Goal: Task Accomplishment & Management: Manage account settings

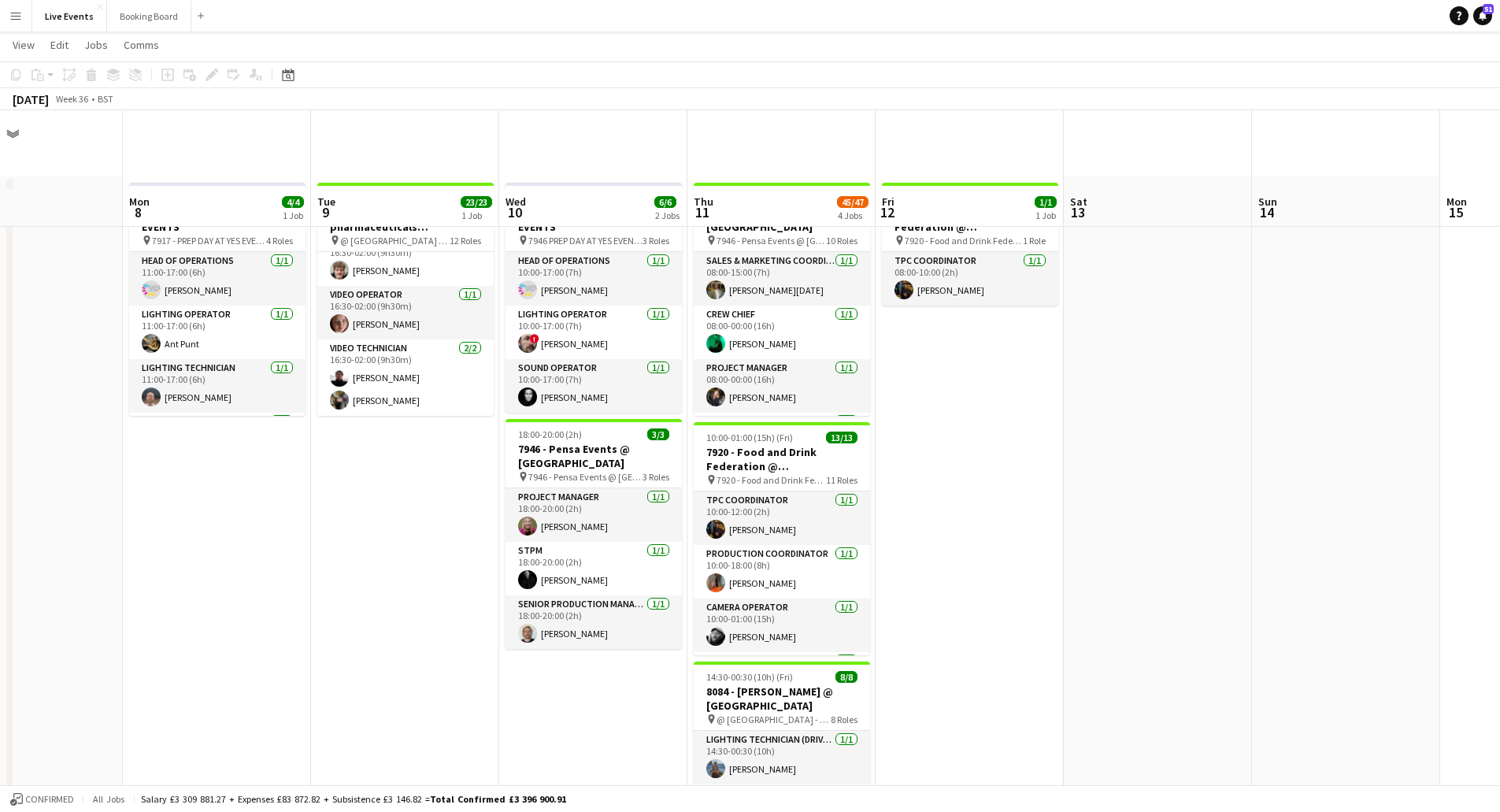
scroll to position [79, 0]
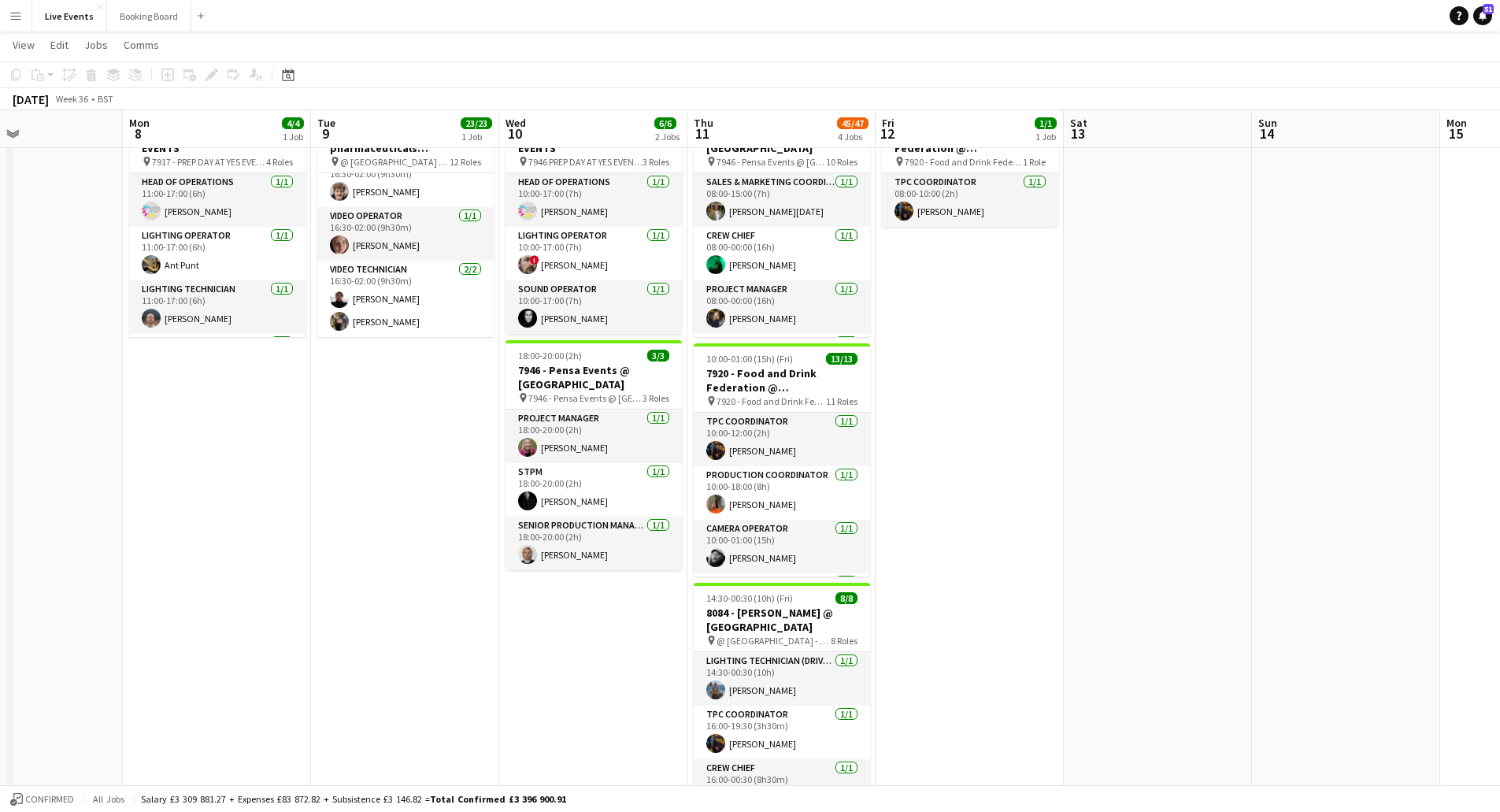
click at [394, 428] on app-date-cell "16:30-02:00 (9h30m) (Wed) 23/23 7917 - Novartis pharmaceuticals Corporation @ […" at bounding box center [406, 684] width 188 height 1174
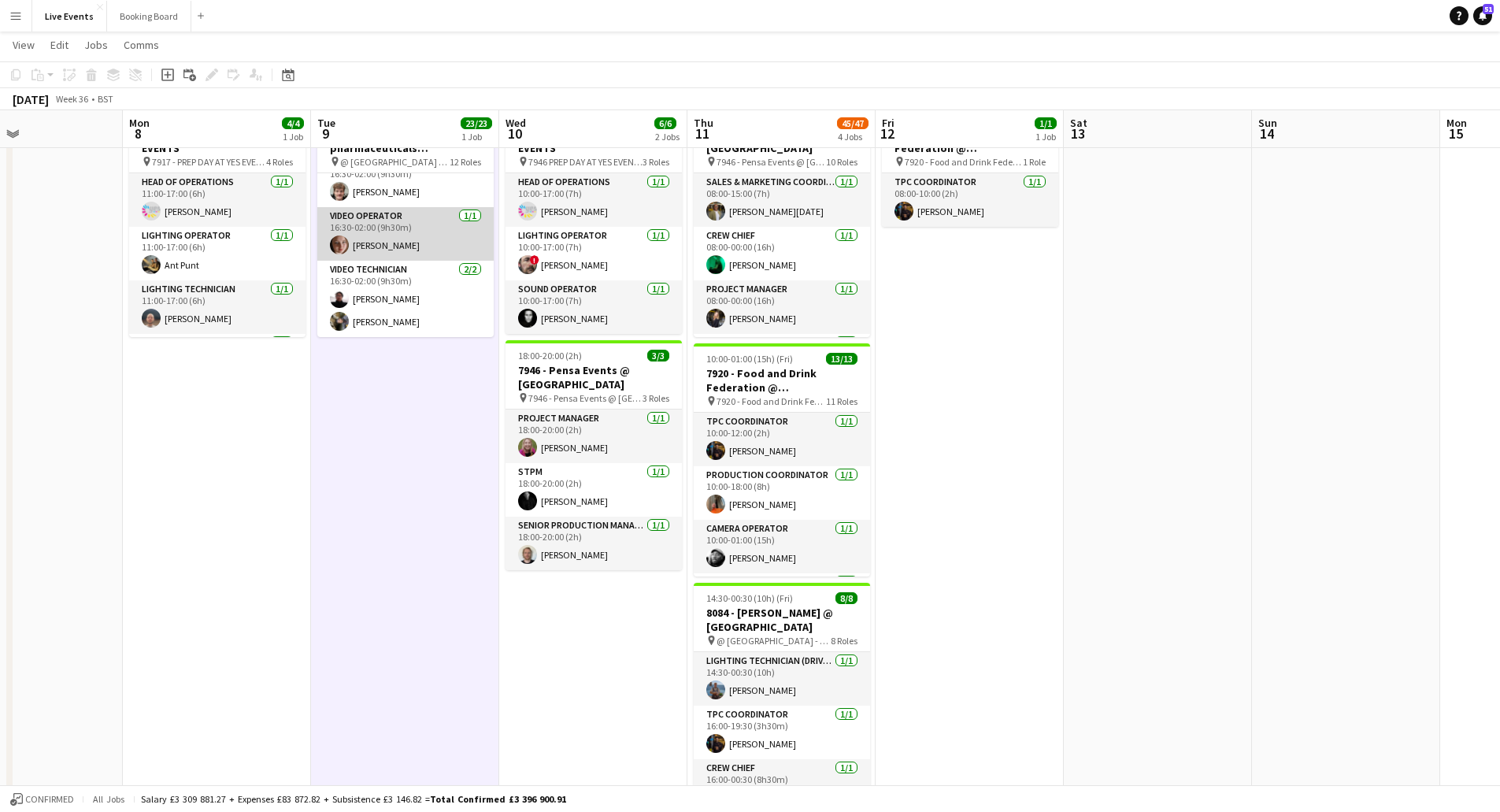
click at [391, 213] on app-card-role "Video Operator [DATE] 16:30-02:00 (9h30m) [PERSON_NAME]" at bounding box center [406, 233] width 176 height 54
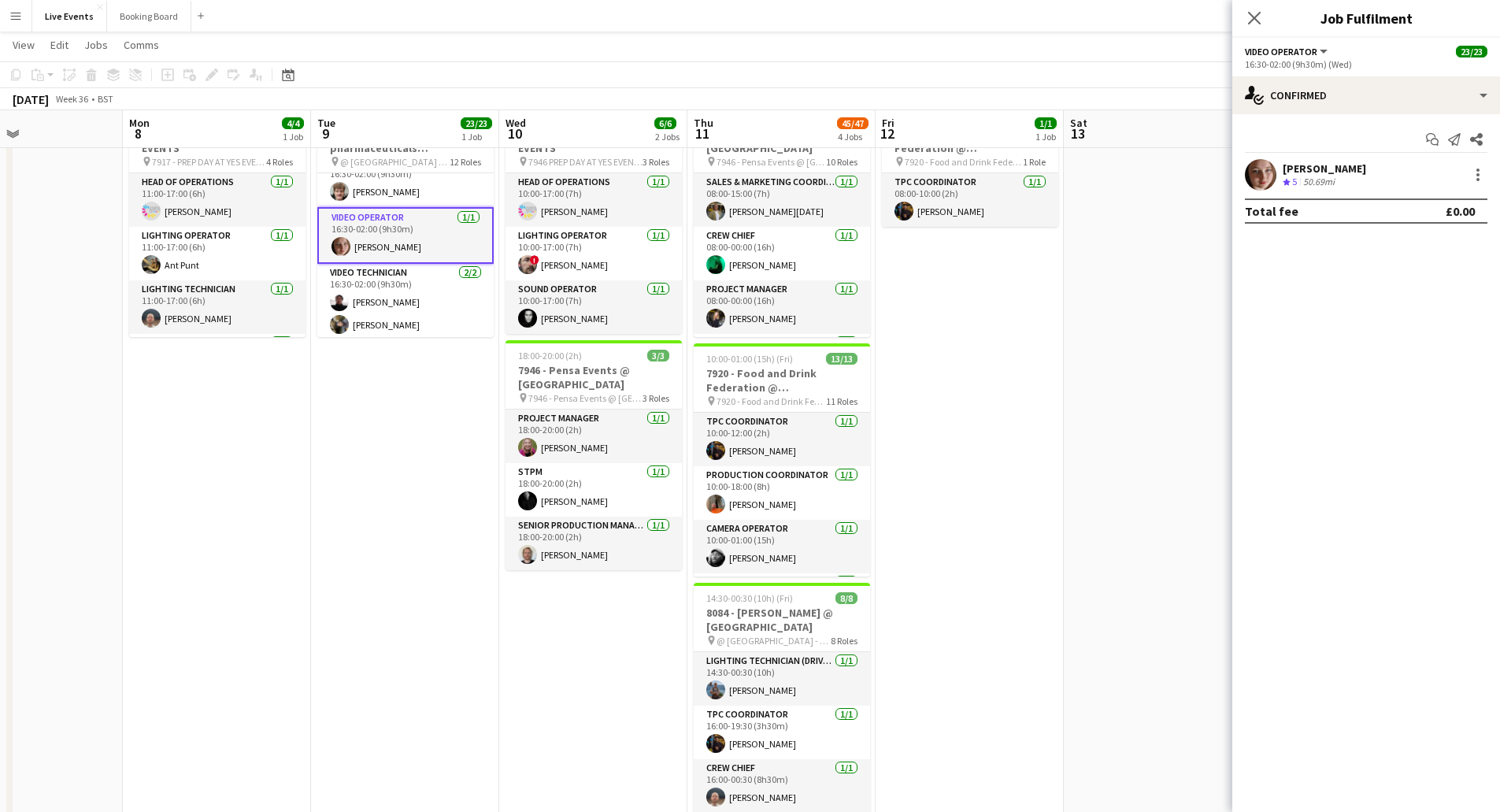
scroll to position [494, 0]
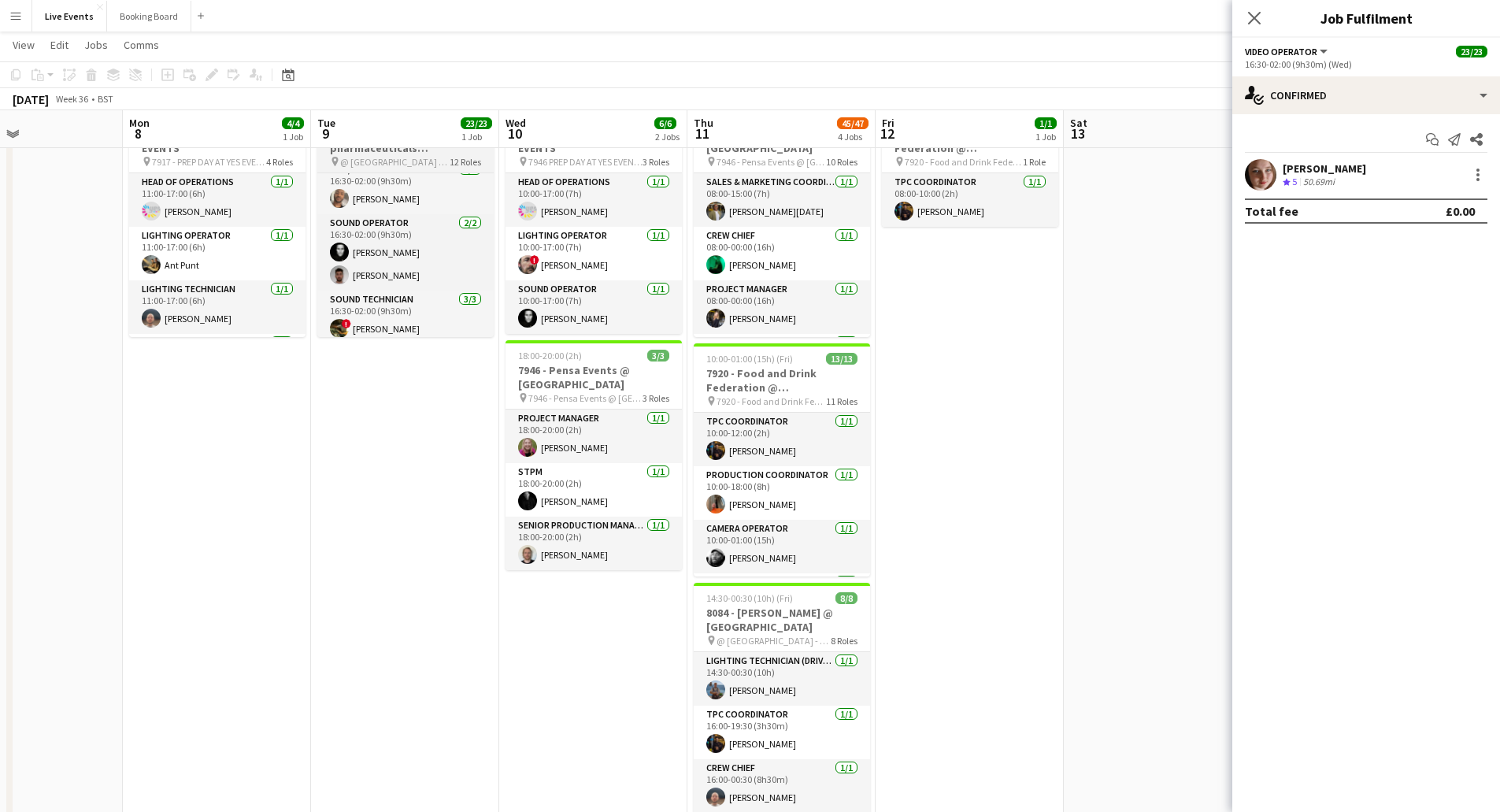
click at [394, 153] on h3 "7917 - Novartis pharmaceuticals Corporation @ [GEOGRAPHIC_DATA]" at bounding box center [406, 141] width 176 height 28
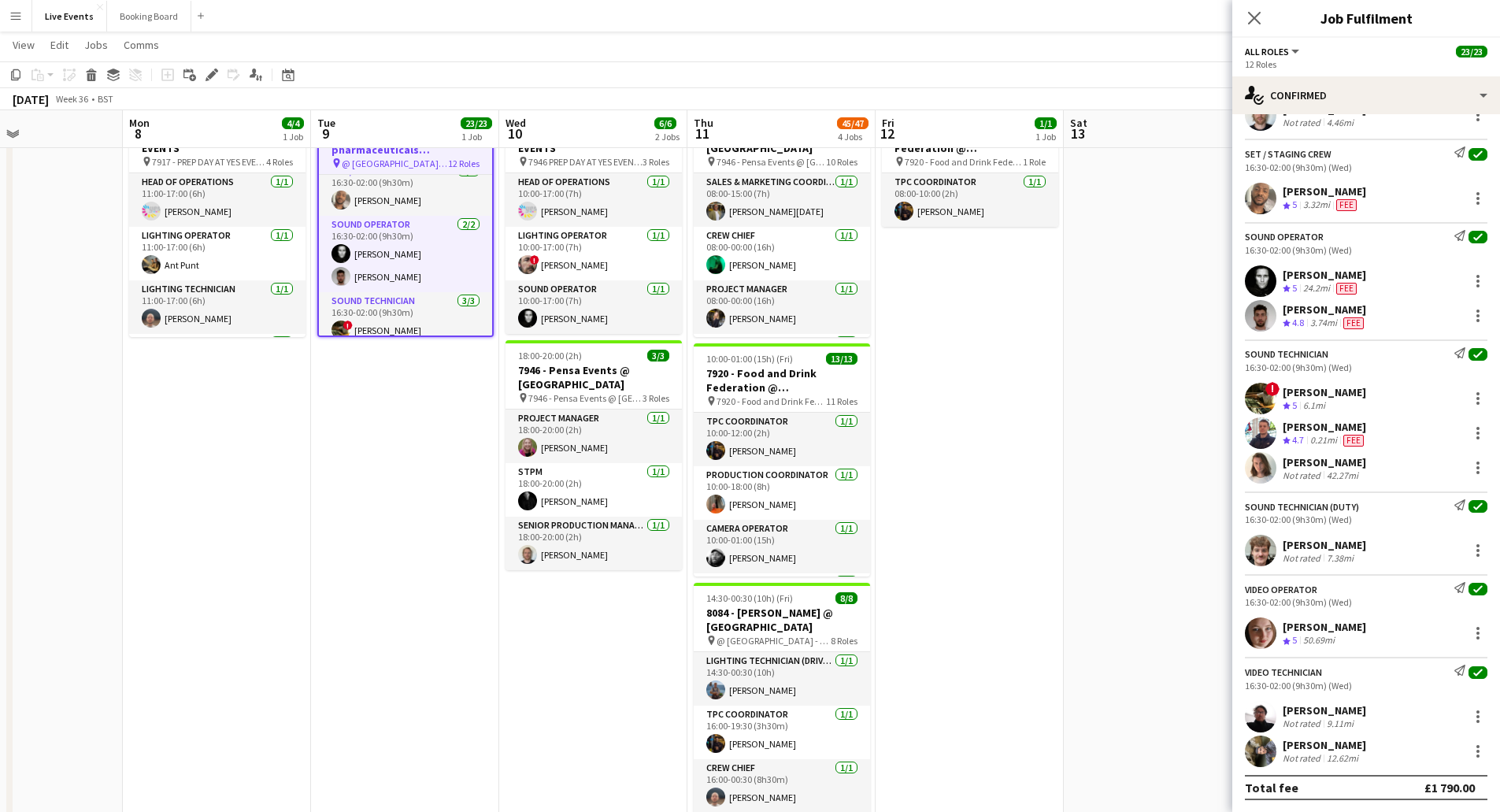
scroll to position [472, 0]
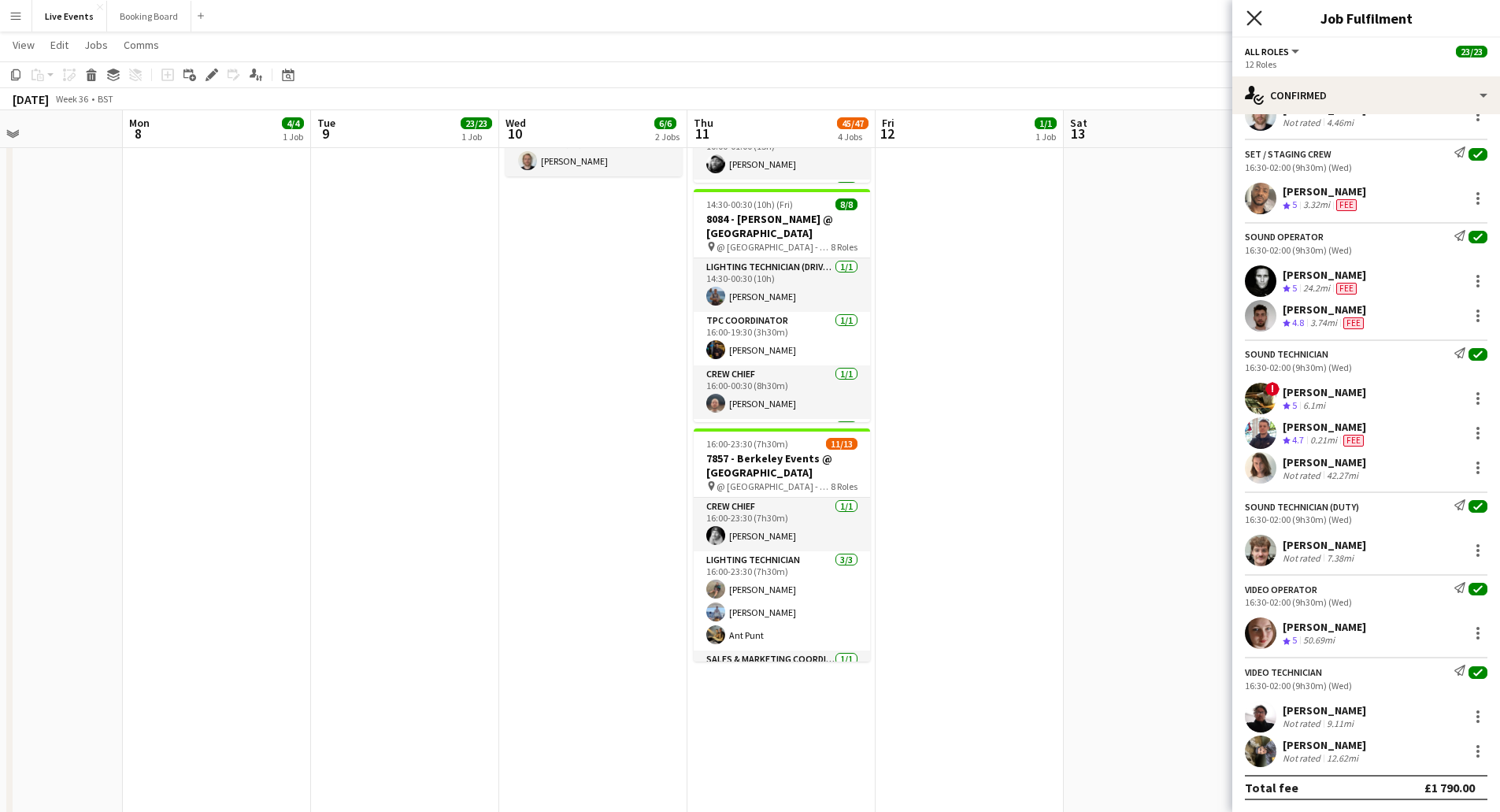
click at [1251, 18] on icon "Close pop-in" at bounding box center [1254, 18] width 15 height 15
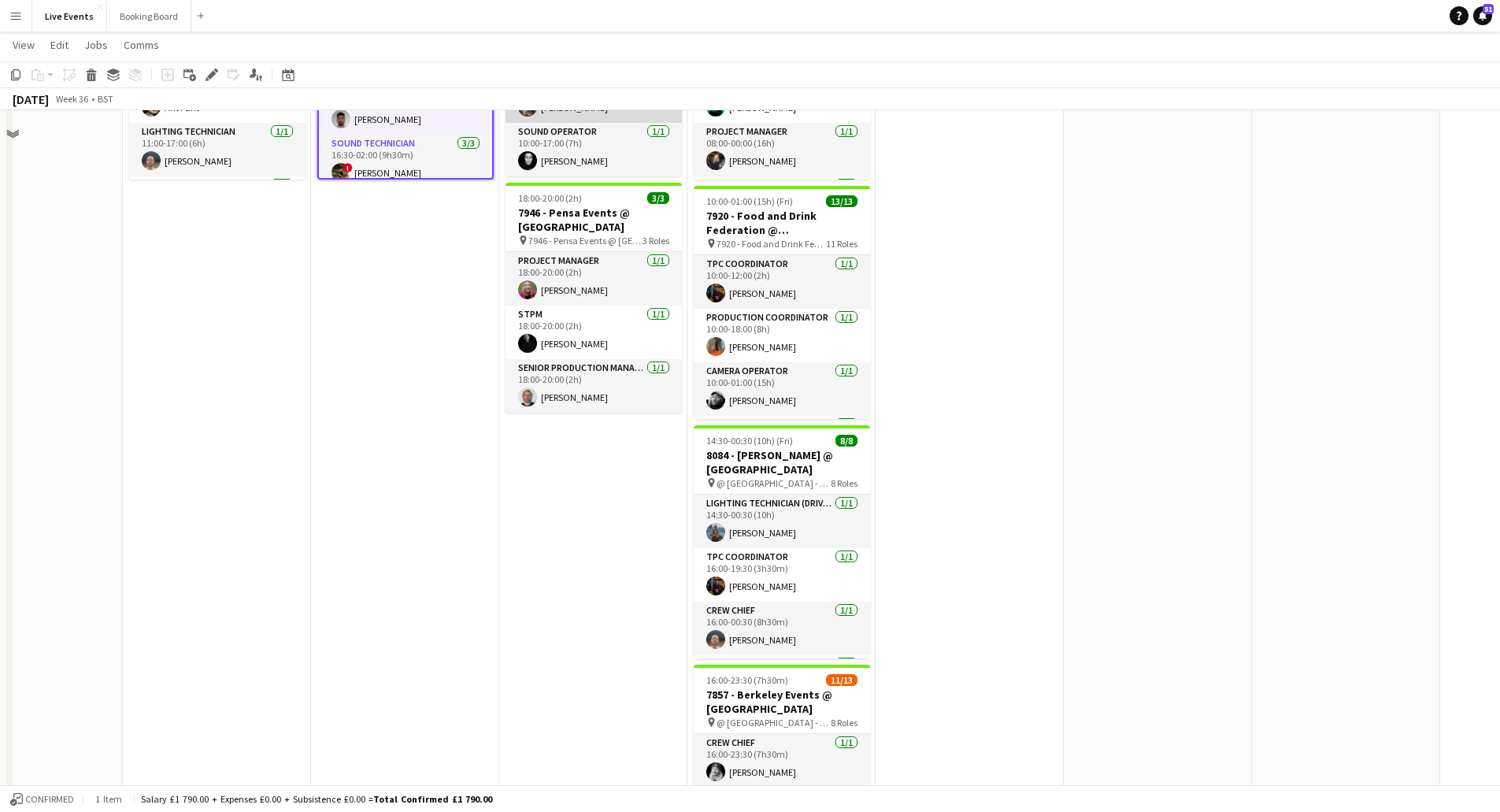
scroll to position [0, 0]
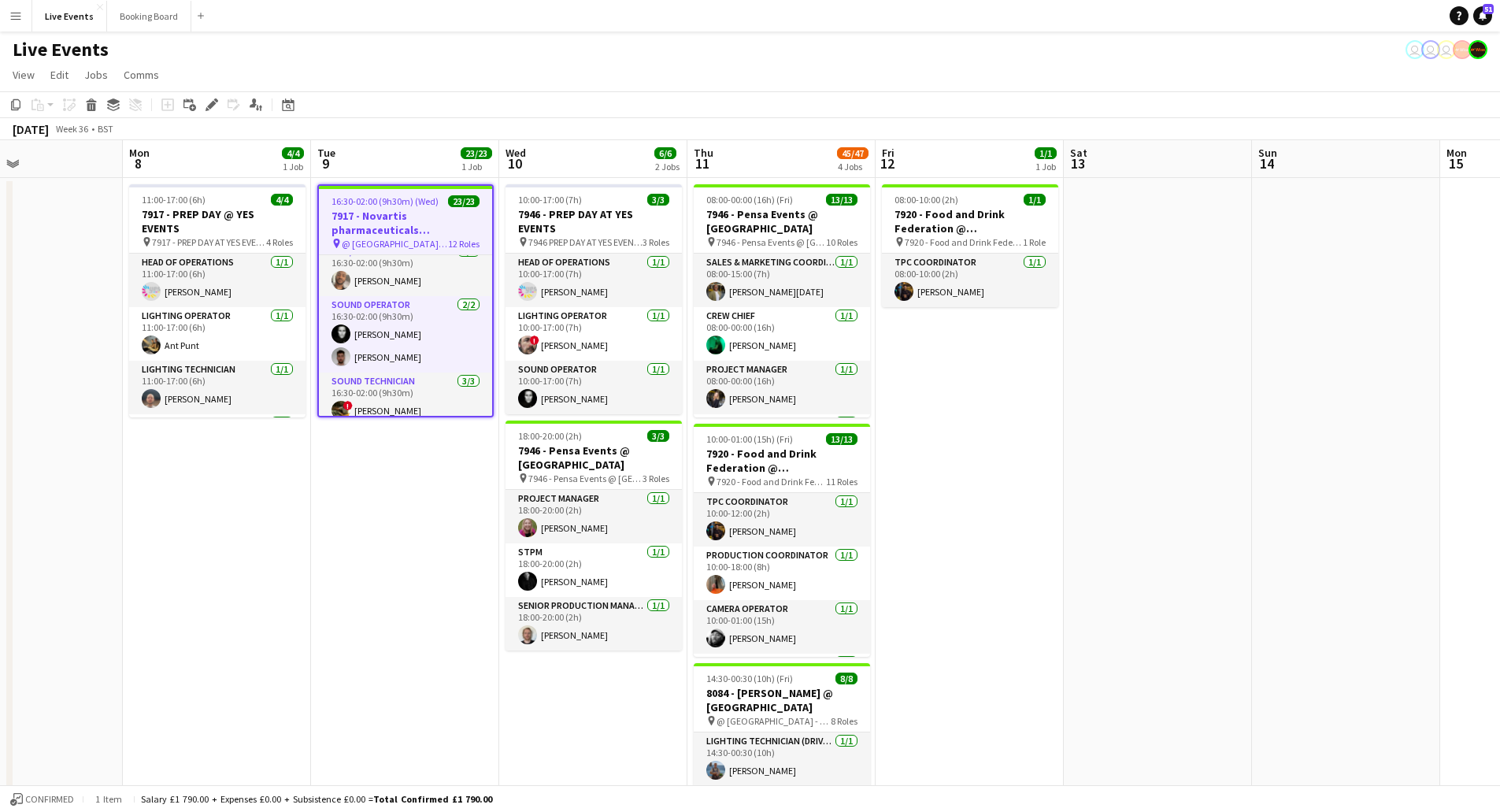
click at [381, 207] on app-job-card "16:30-02:00 (9h30m) (Wed) 23/23 7917 - Novartis pharmaceuticals Corporation @ […" at bounding box center [406, 300] width 176 height 233
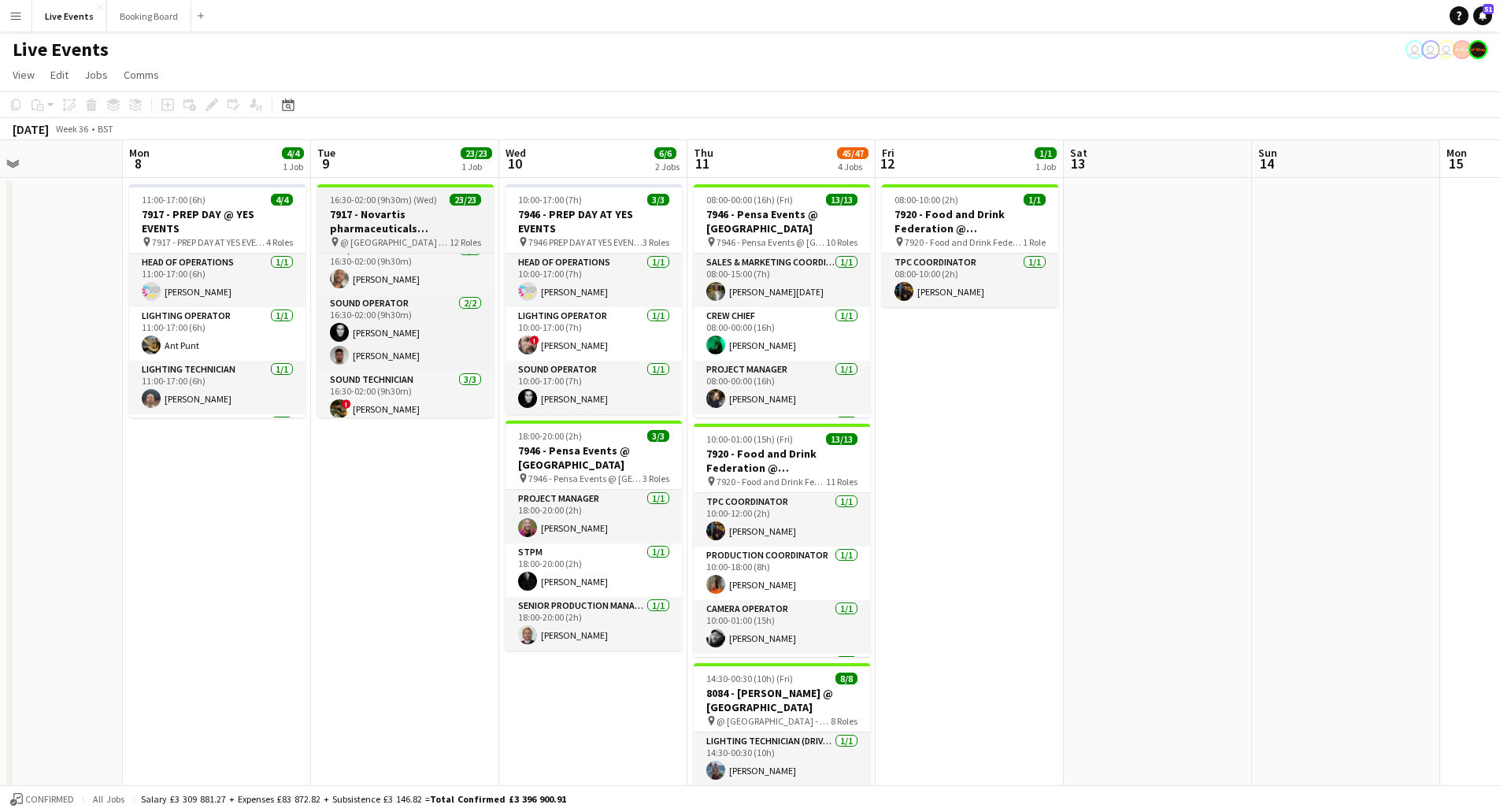
click at [381, 207] on h3 "7917 - Novartis pharmaceuticals Corporation @ [GEOGRAPHIC_DATA]" at bounding box center [406, 221] width 176 height 28
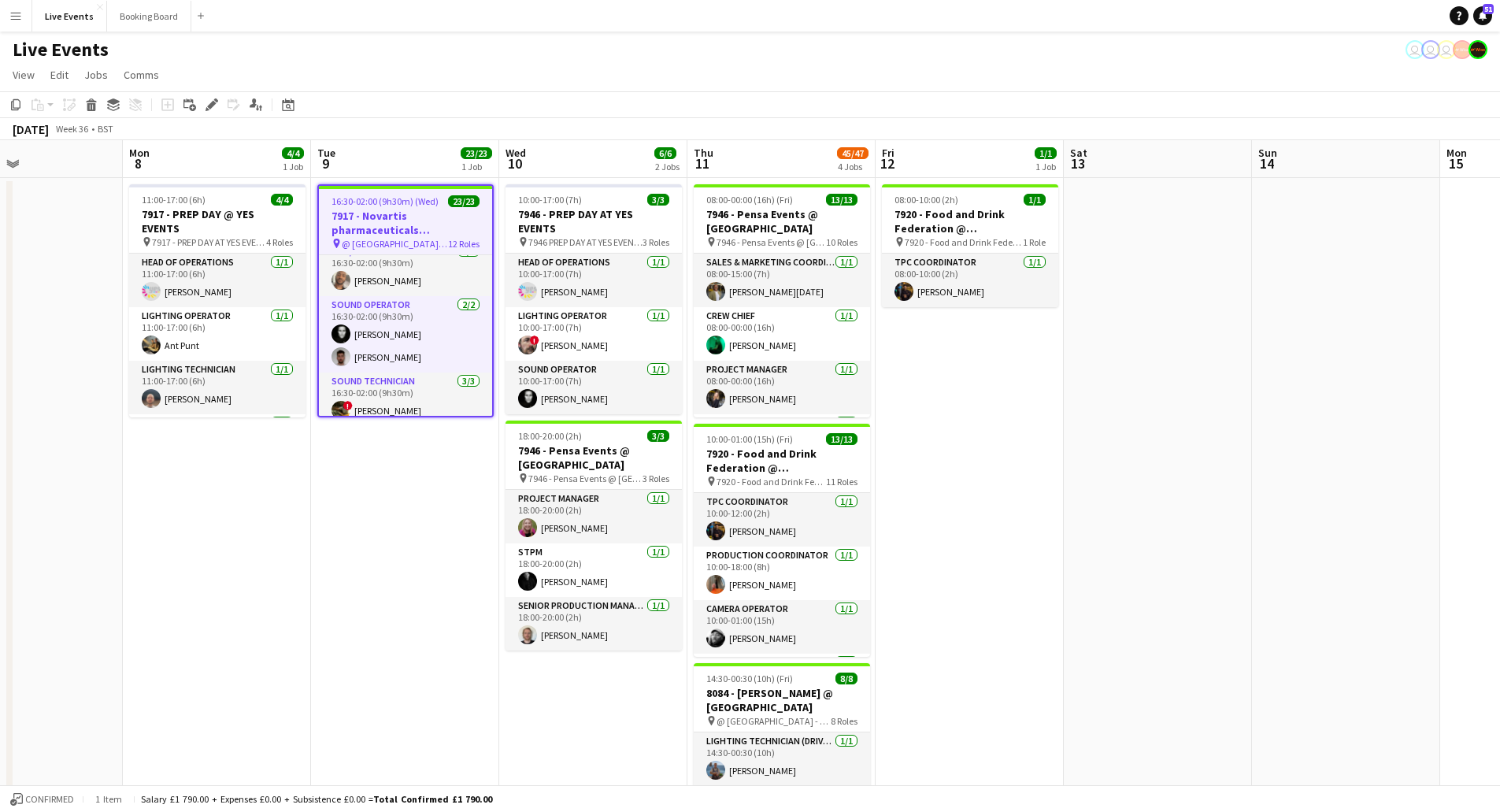
click at [381, 207] on app-job-card "16:30-02:00 (9h30m) (Wed) 23/23 7917 - Novartis pharmaceuticals Corporation @ […" at bounding box center [406, 300] width 176 height 233
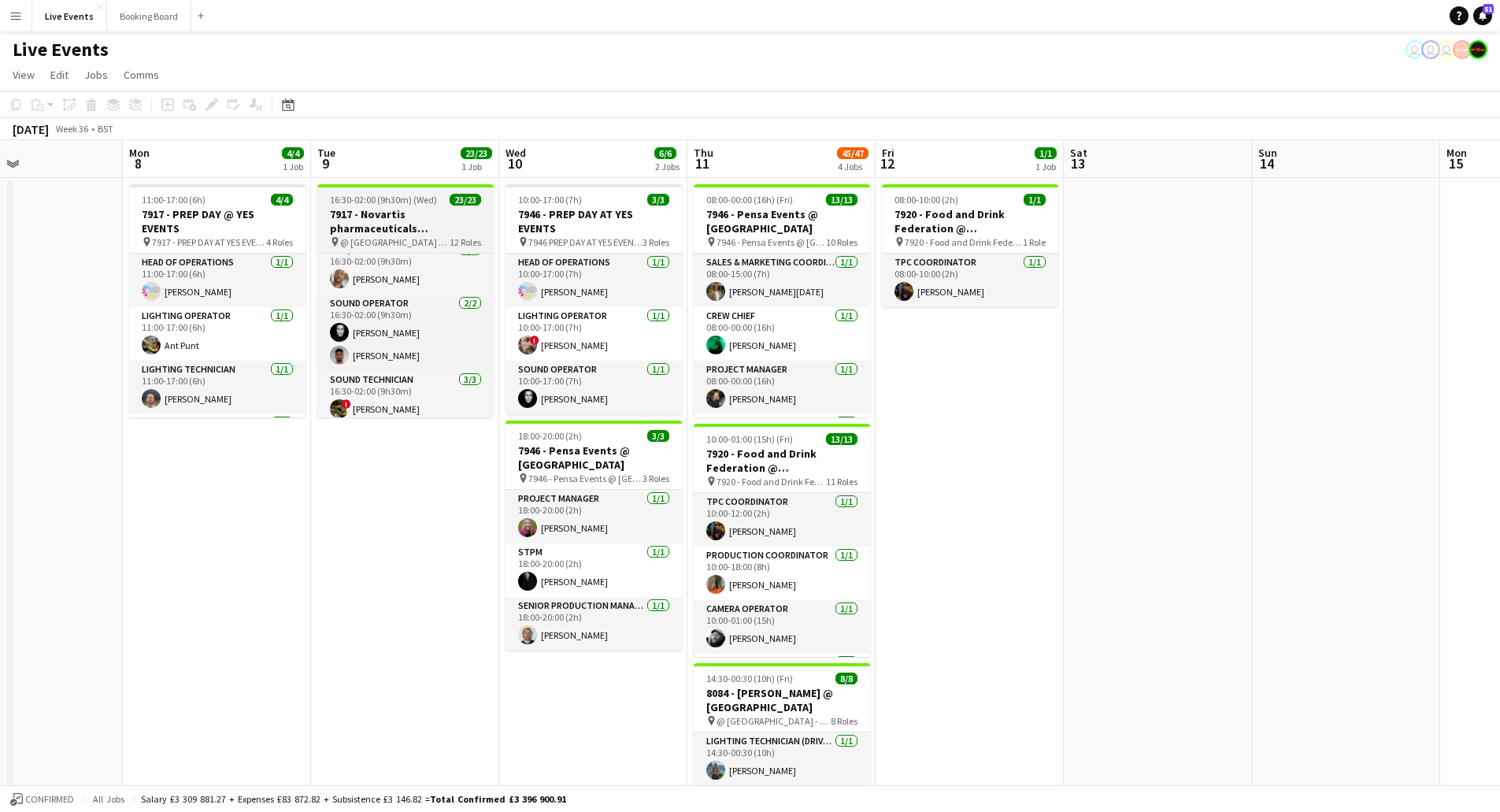
click at [381, 207] on h3 "7917 - Novartis pharmaceuticals Corporation @ [GEOGRAPHIC_DATA]" at bounding box center [406, 221] width 176 height 28
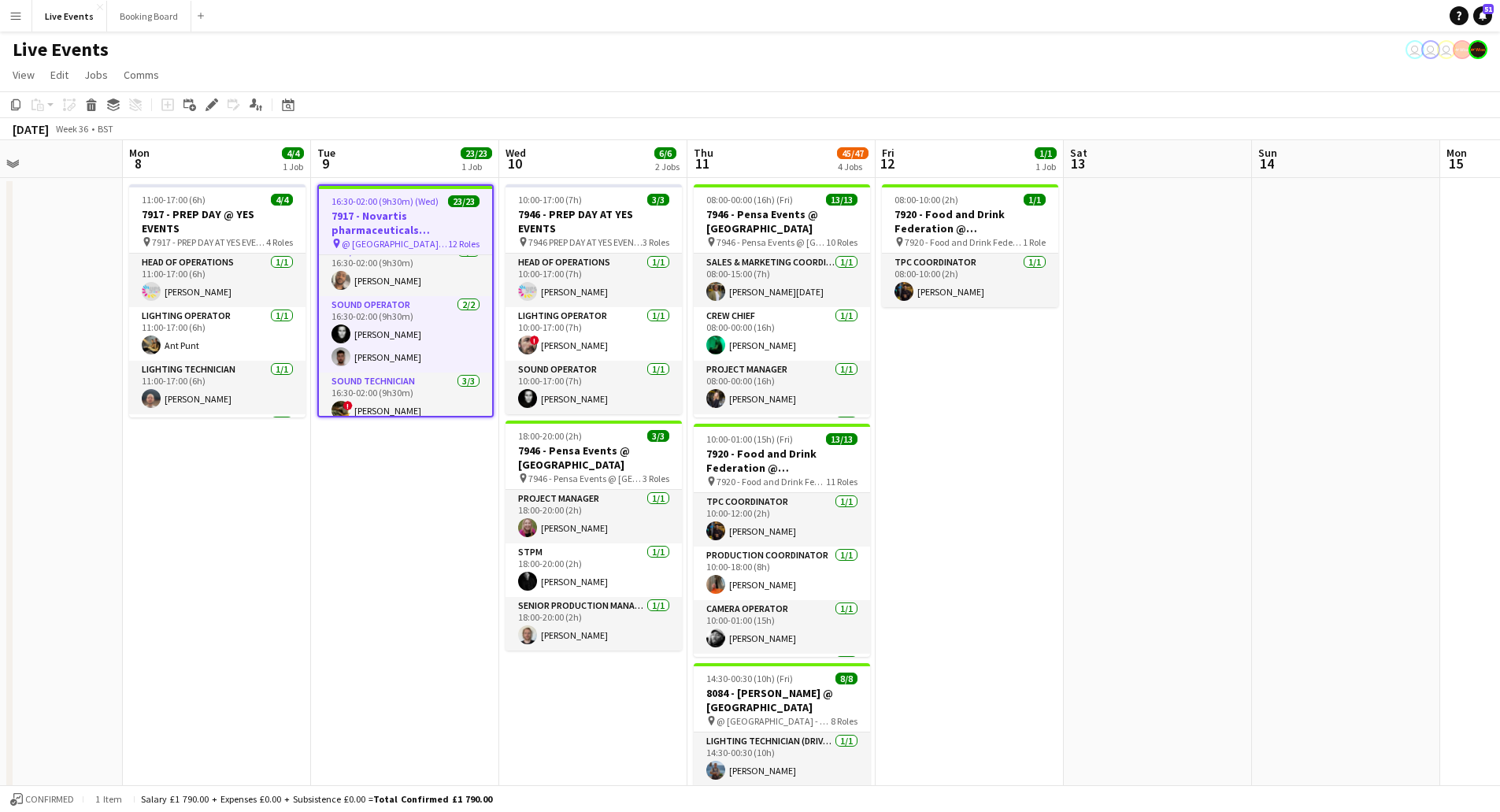
click at [381, 207] on app-job-card "16:30-02:00 (9h30m) (Wed) 23/23 7917 - Novartis pharmaceuticals Corporation @ […" at bounding box center [406, 300] width 176 height 233
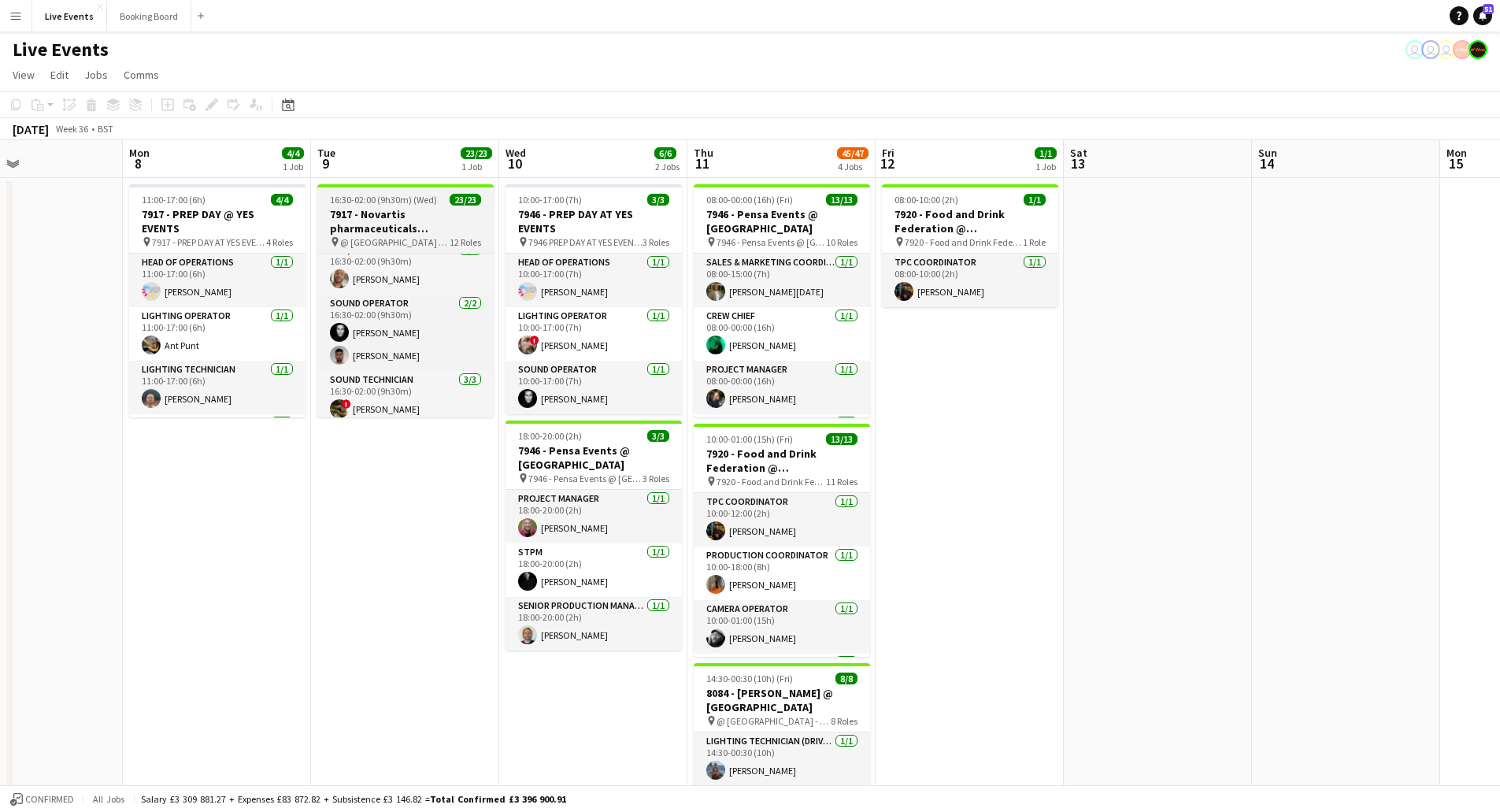
click at [381, 207] on h3 "7917 - Novartis pharmaceuticals Corporation @ [GEOGRAPHIC_DATA]" at bounding box center [406, 221] width 176 height 28
click at [381, 207] on app-job-card "16:30-02:00 (9h30m) (Wed) 23/23 7917 - Novartis pharmaceuticals Corporation @ […" at bounding box center [406, 300] width 176 height 233
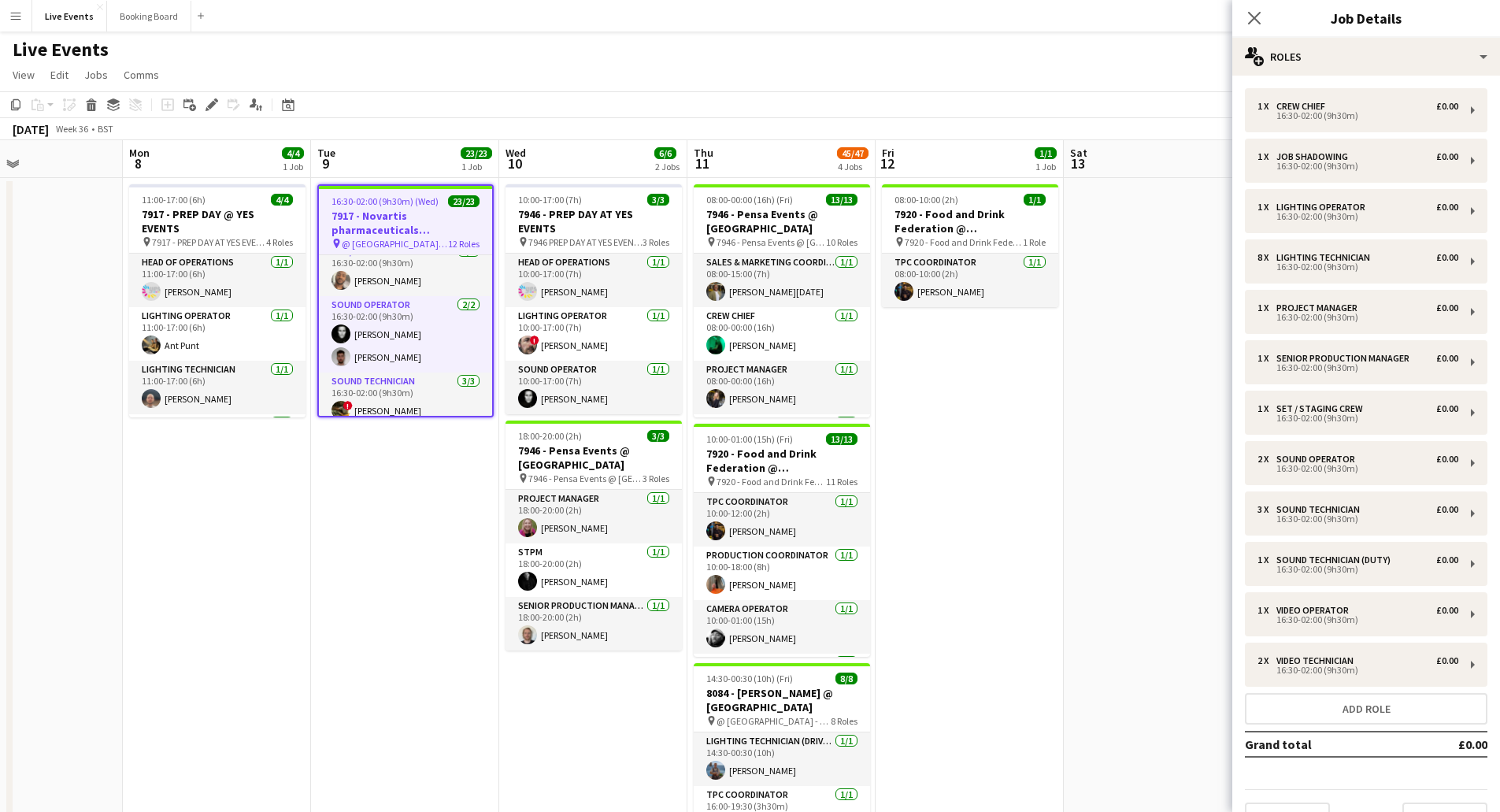
click at [381, 207] on app-job-card "16:30-02:00 (9h30m) (Wed) 23/23 7917 - Novartis pharmaceuticals Corporation @ […" at bounding box center [406, 300] width 176 height 233
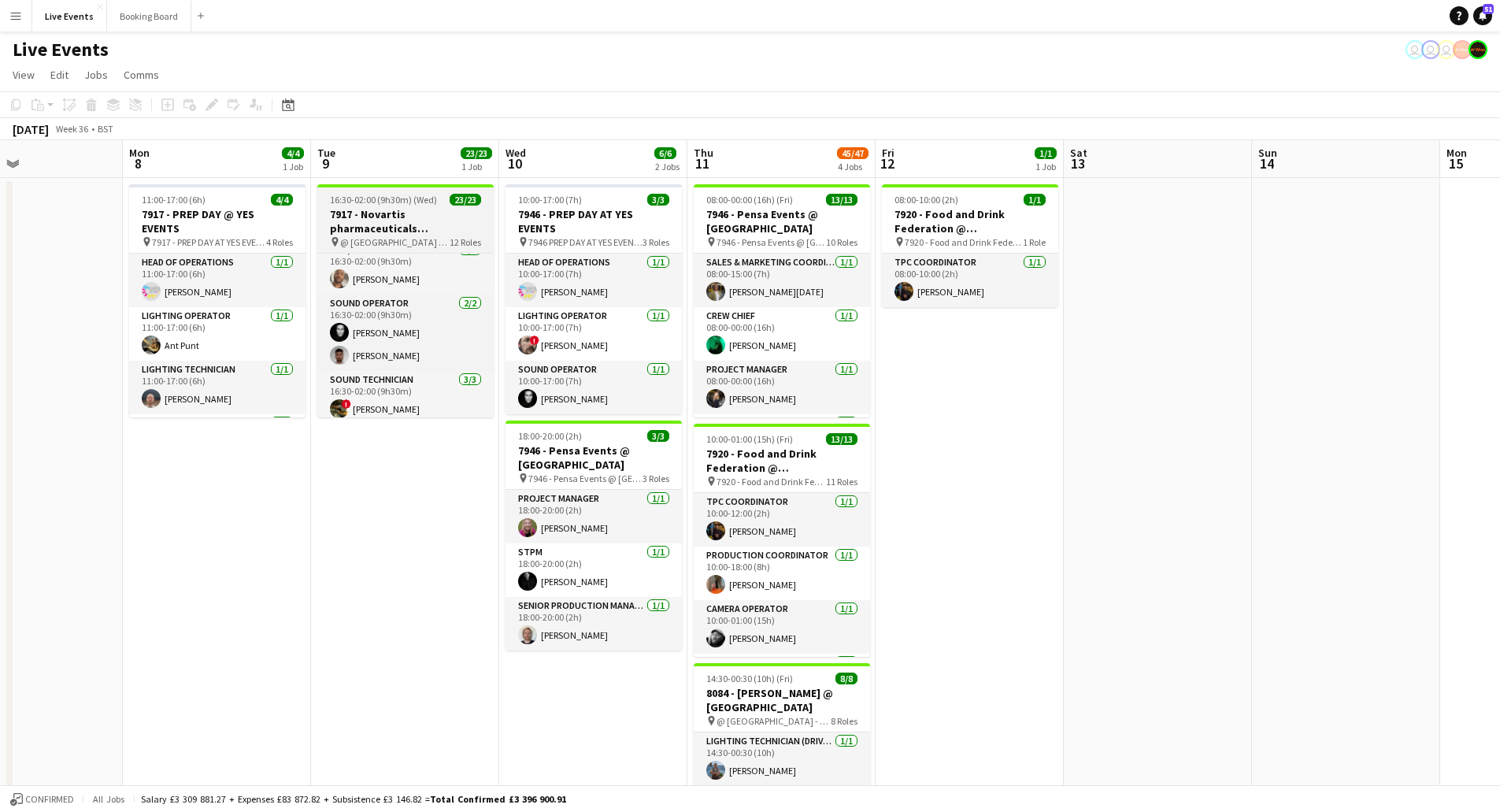
click at [381, 207] on h3 "7917 - Novartis pharmaceuticals Corporation @ [GEOGRAPHIC_DATA]" at bounding box center [406, 221] width 176 height 28
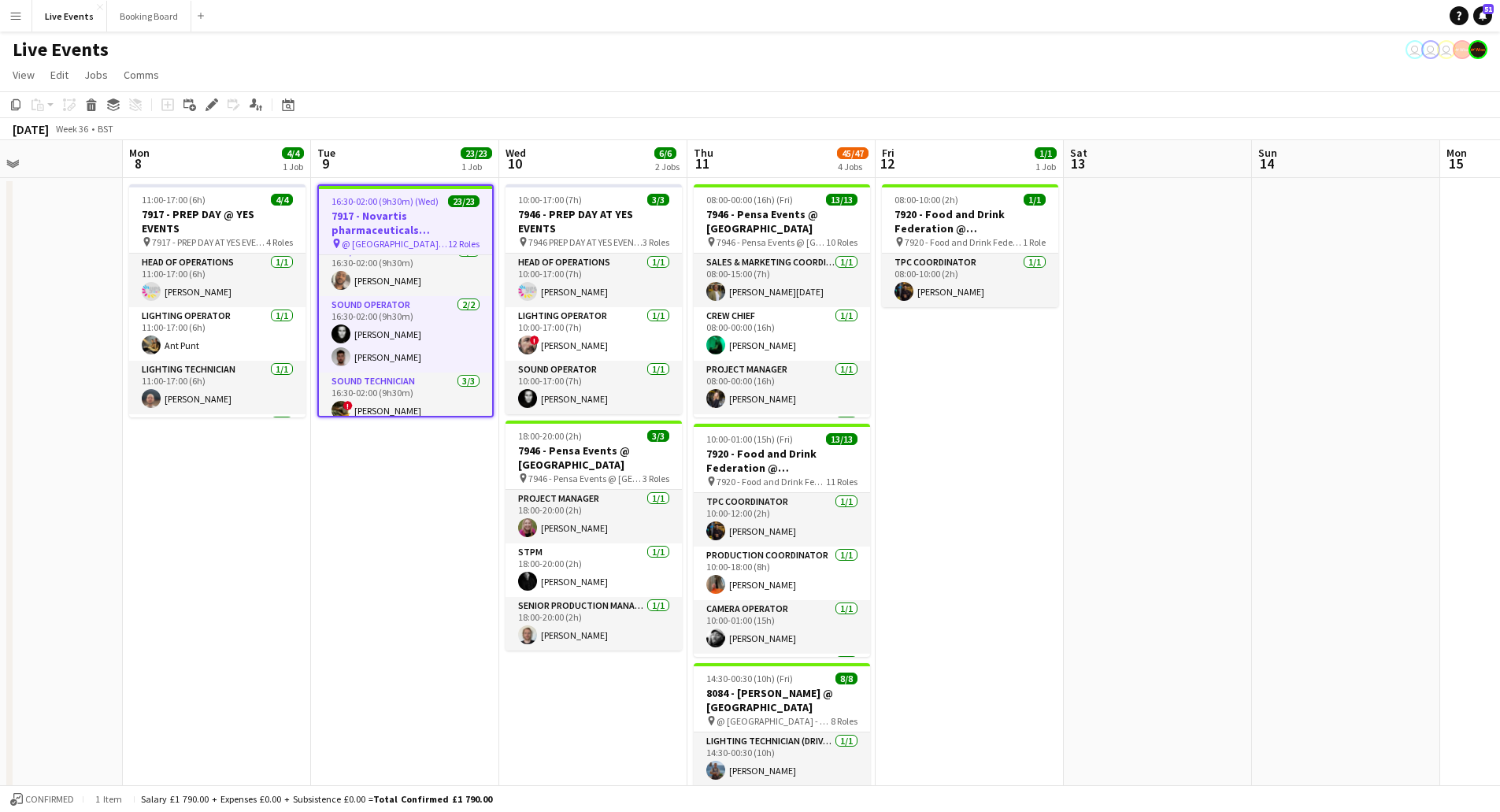
click at [381, 207] on app-job-card "16:30-02:00 (9h30m) (Wed) 23/23 7917 - Novartis pharmaceuticals Corporation @ […" at bounding box center [406, 300] width 176 height 233
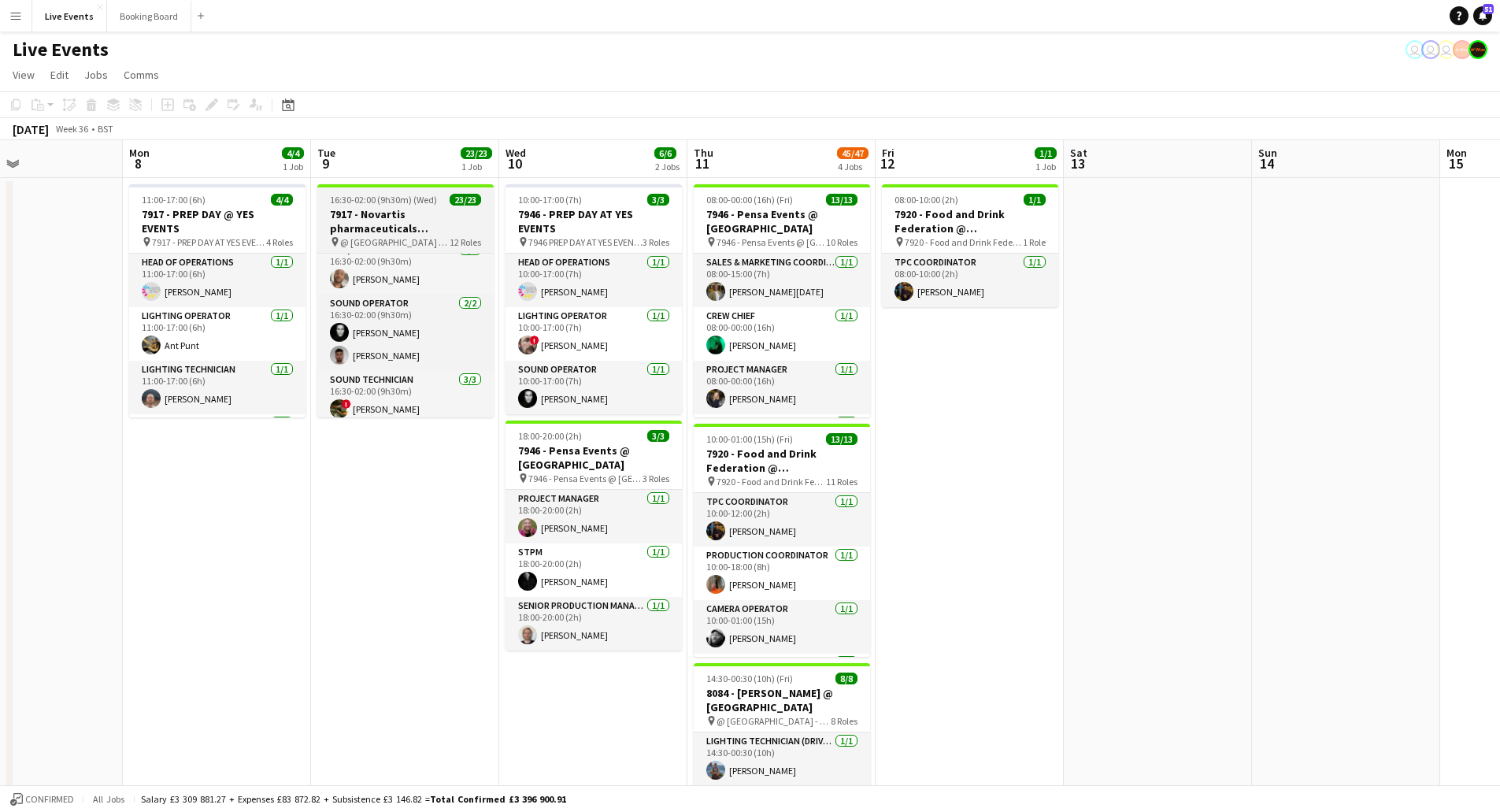
click at [381, 207] on h3 "7917 - Novartis pharmaceuticals Corporation @ [GEOGRAPHIC_DATA]" at bounding box center [406, 221] width 176 height 28
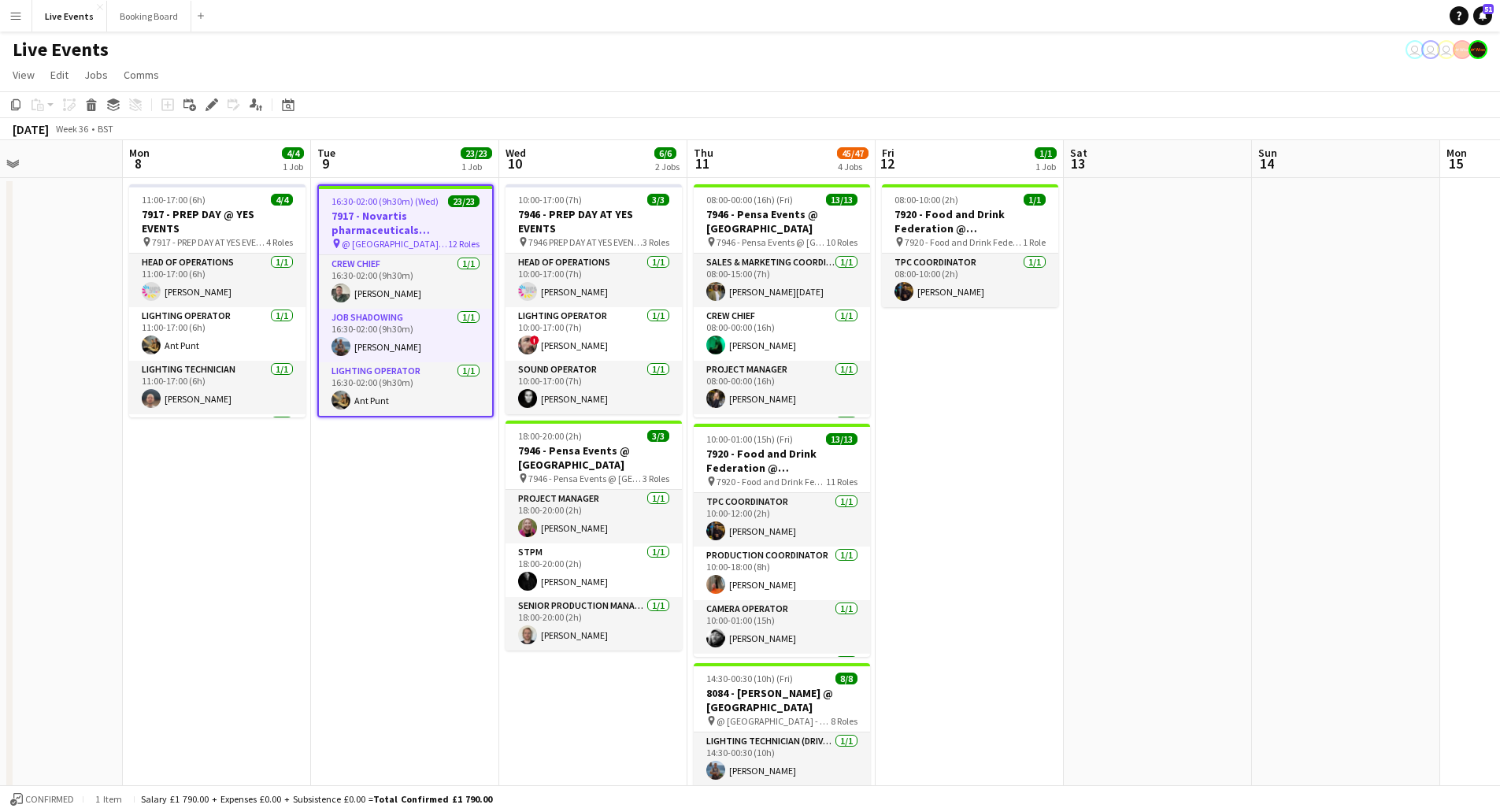
click at [386, 241] on span "@ [GEOGRAPHIC_DATA] - 7917" at bounding box center [394, 243] width 106 height 11
drag, startPoint x: 391, startPoint y: 232, endPoint x: 367, endPoint y: 228, distance: 24.3
click at [367, 228] on h3 "7917 - Novartis pharmaceuticals Corporation @ [GEOGRAPHIC_DATA]" at bounding box center [405, 223] width 173 height 28
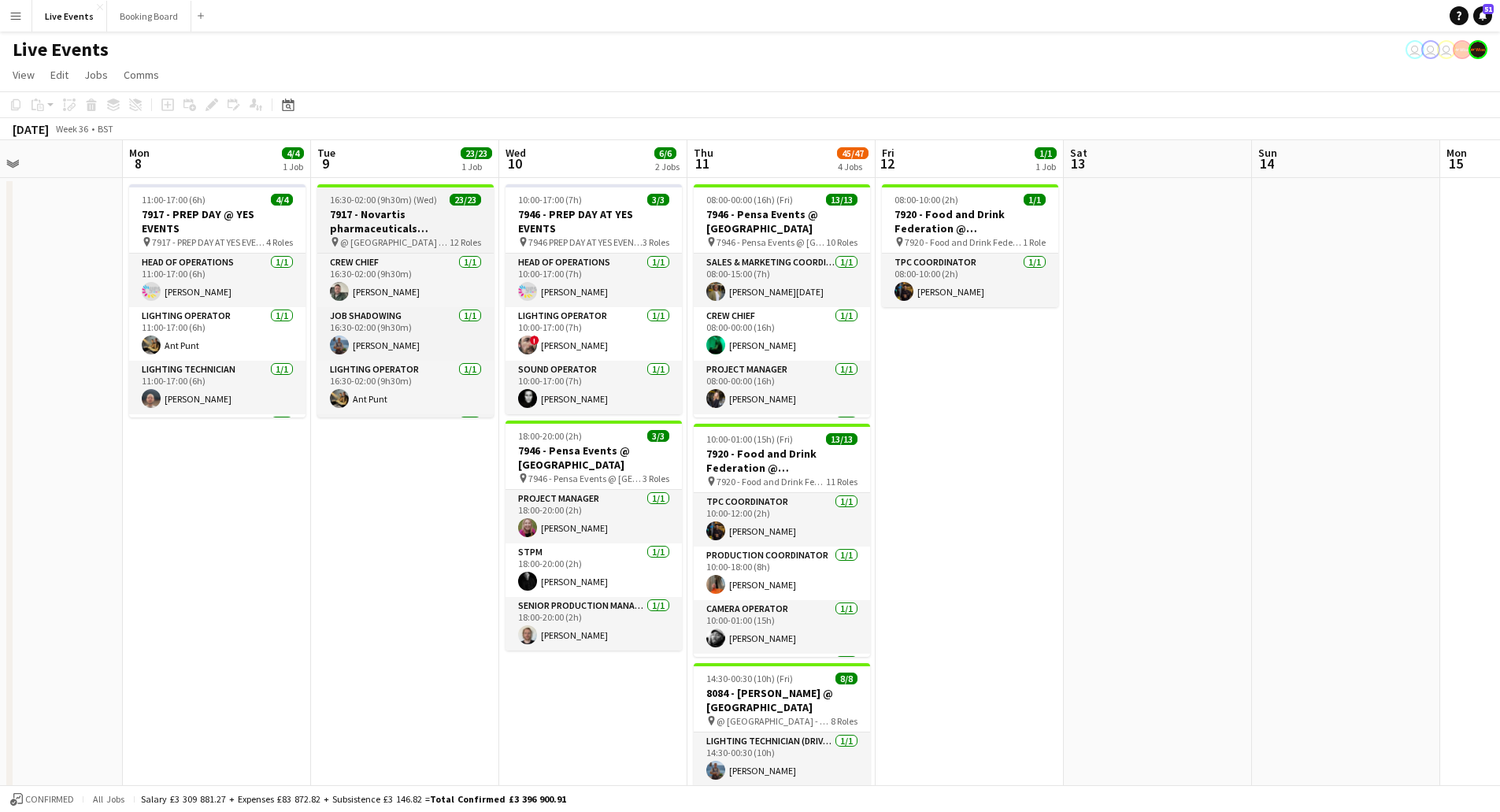
click at [367, 228] on h3 "7917 - Novartis pharmaceuticals Corporation @ [GEOGRAPHIC_DATA]" at bounding box center [406, 221] width 176 height 28
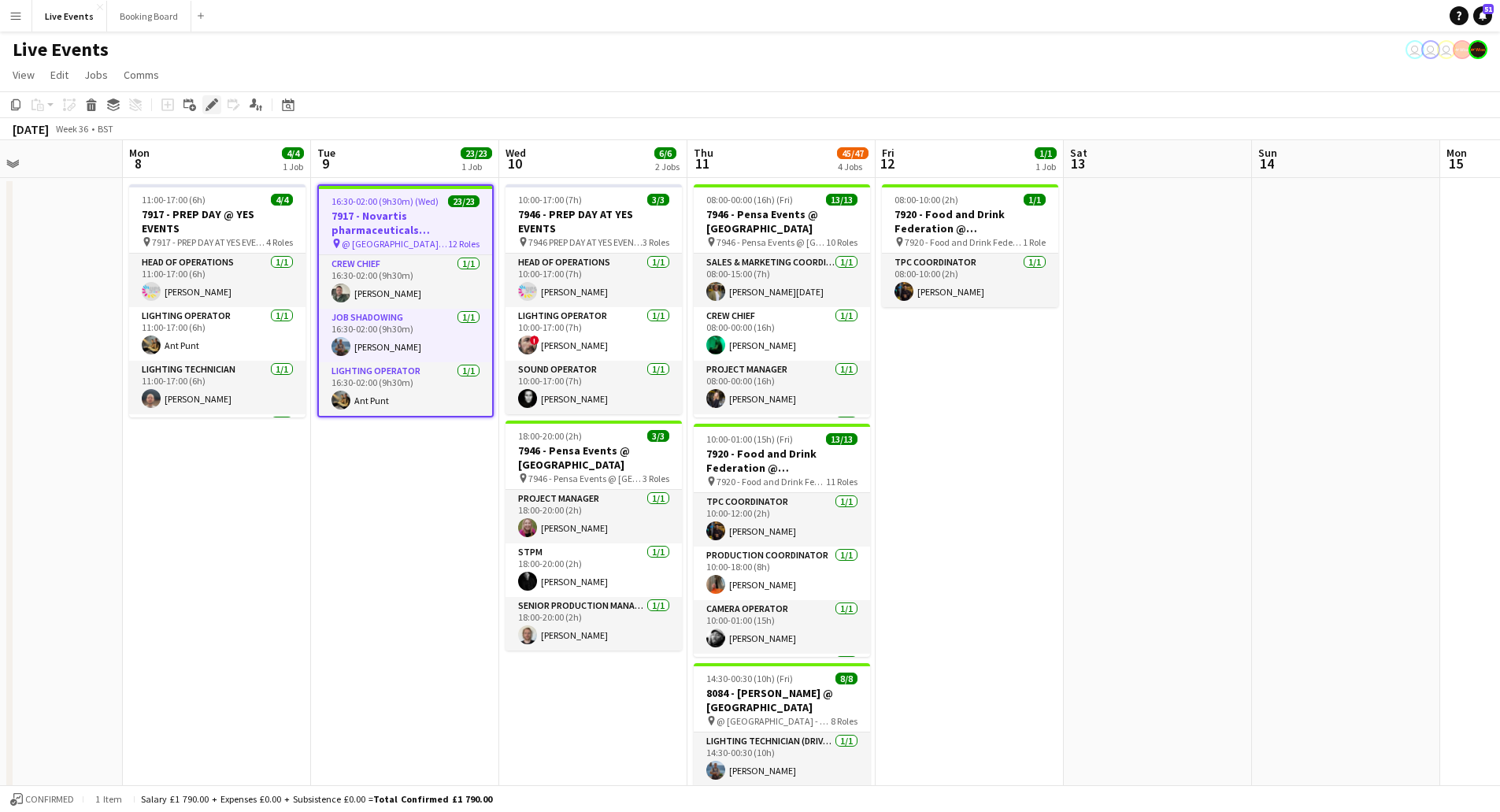
click at [209, 103] on icon "Edit" at bounding box center [212, 105] width 12 height 12
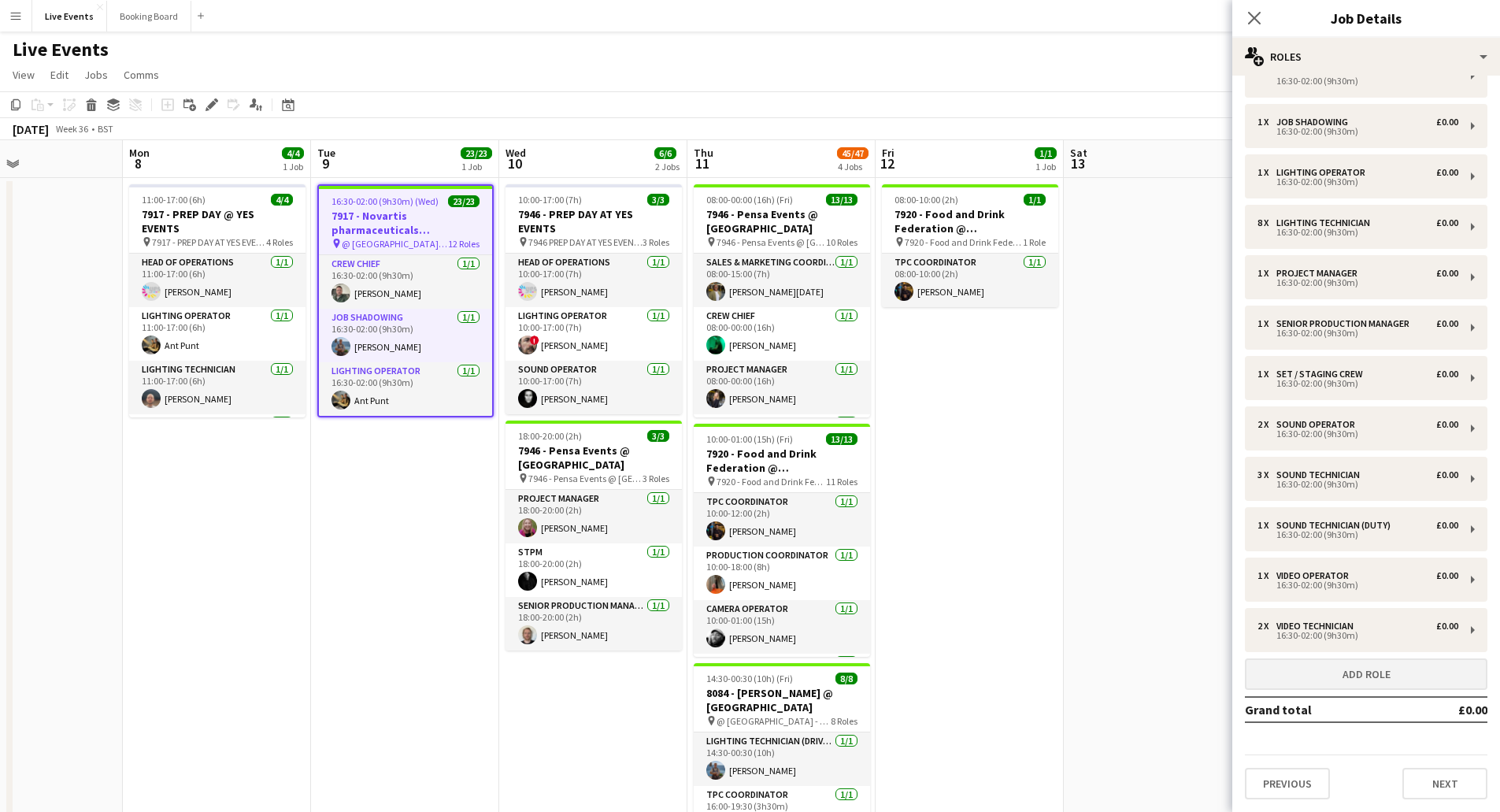
scroll to position [237, 0]
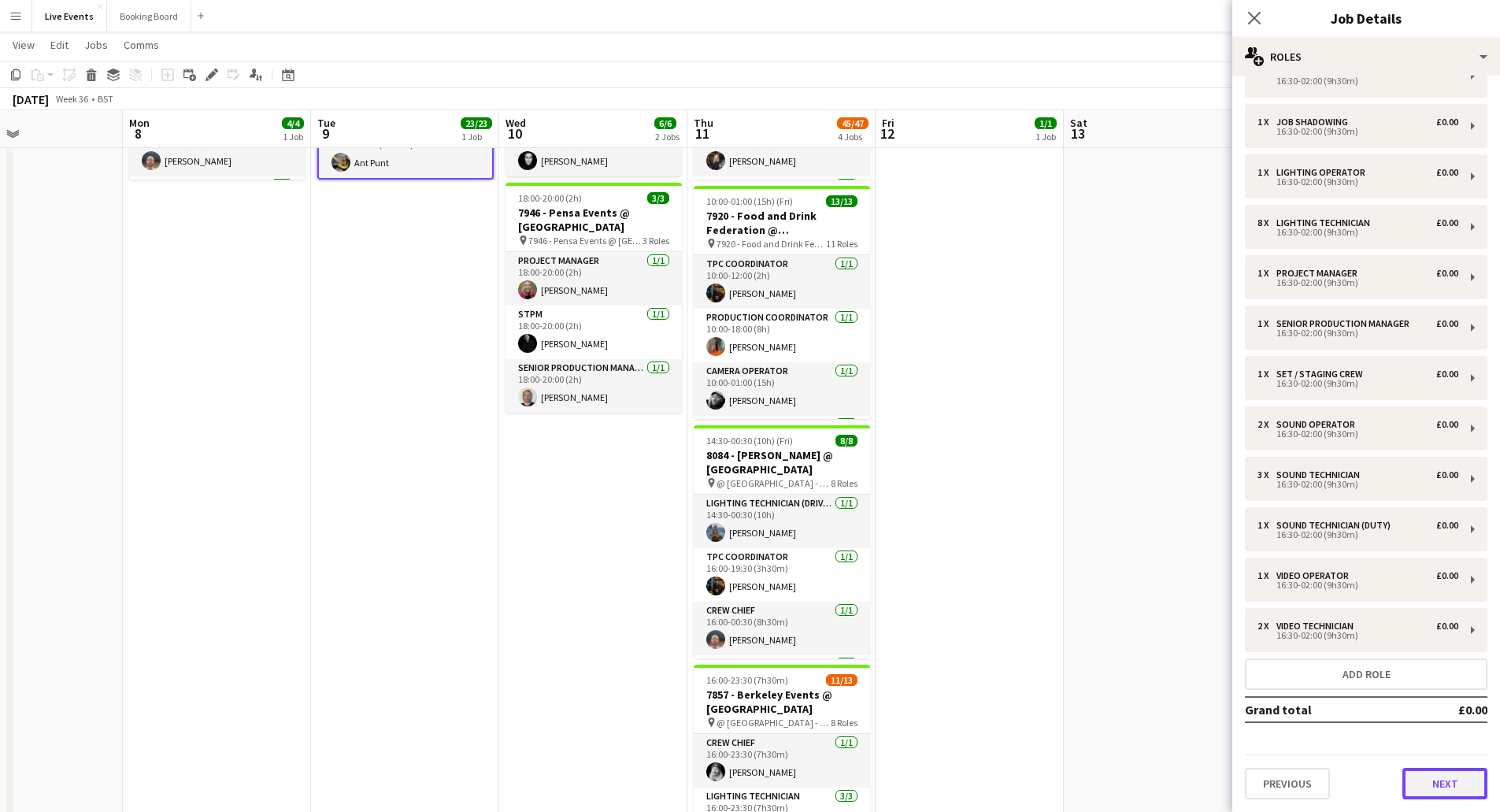
click at [1433, 787] on button "Next" at bounding box center [1445, 784] width 85 height 32
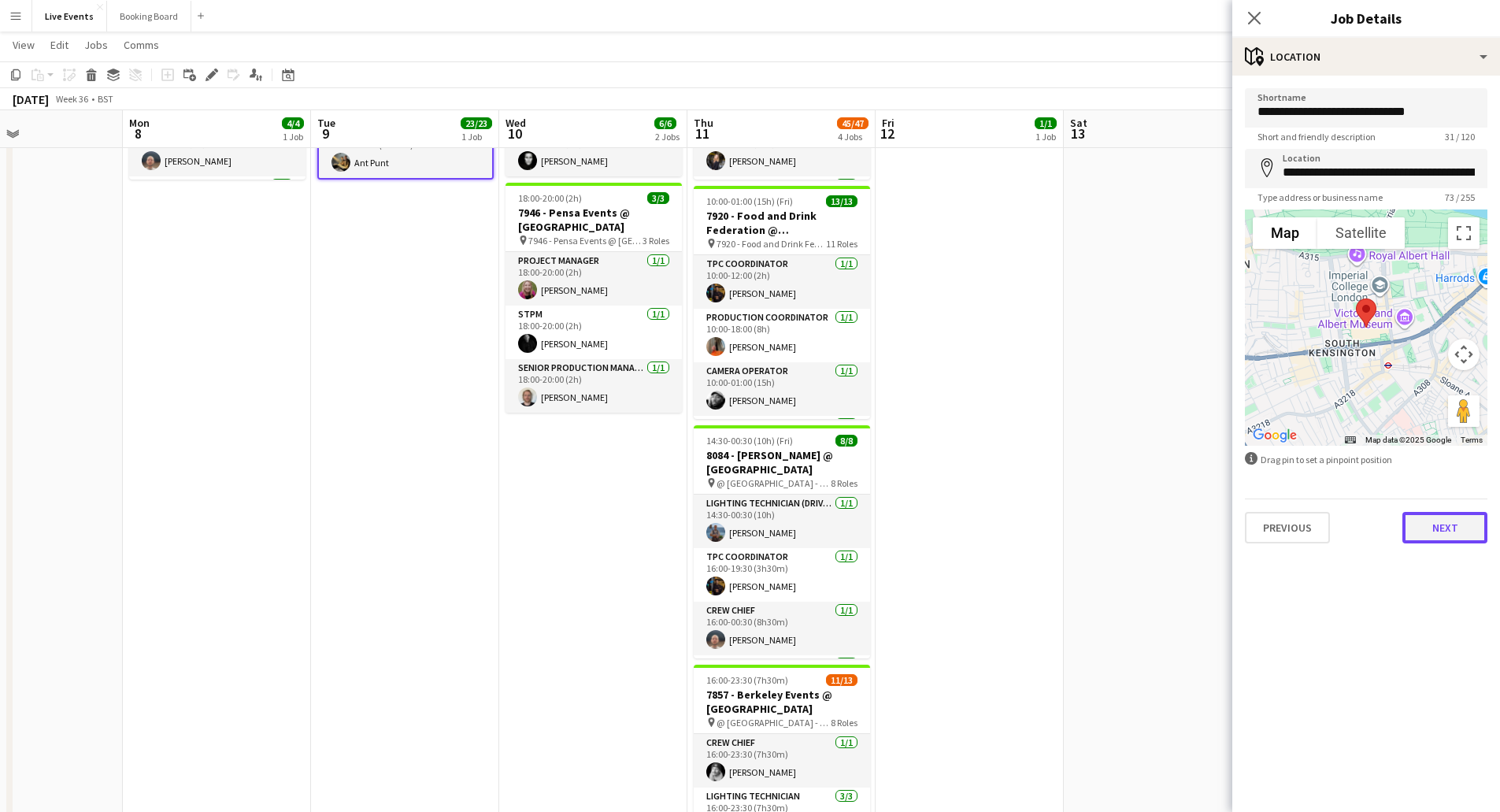
click at [1461, 529] on button "Next" at bounding box center [1445, 528] width 85 height 32
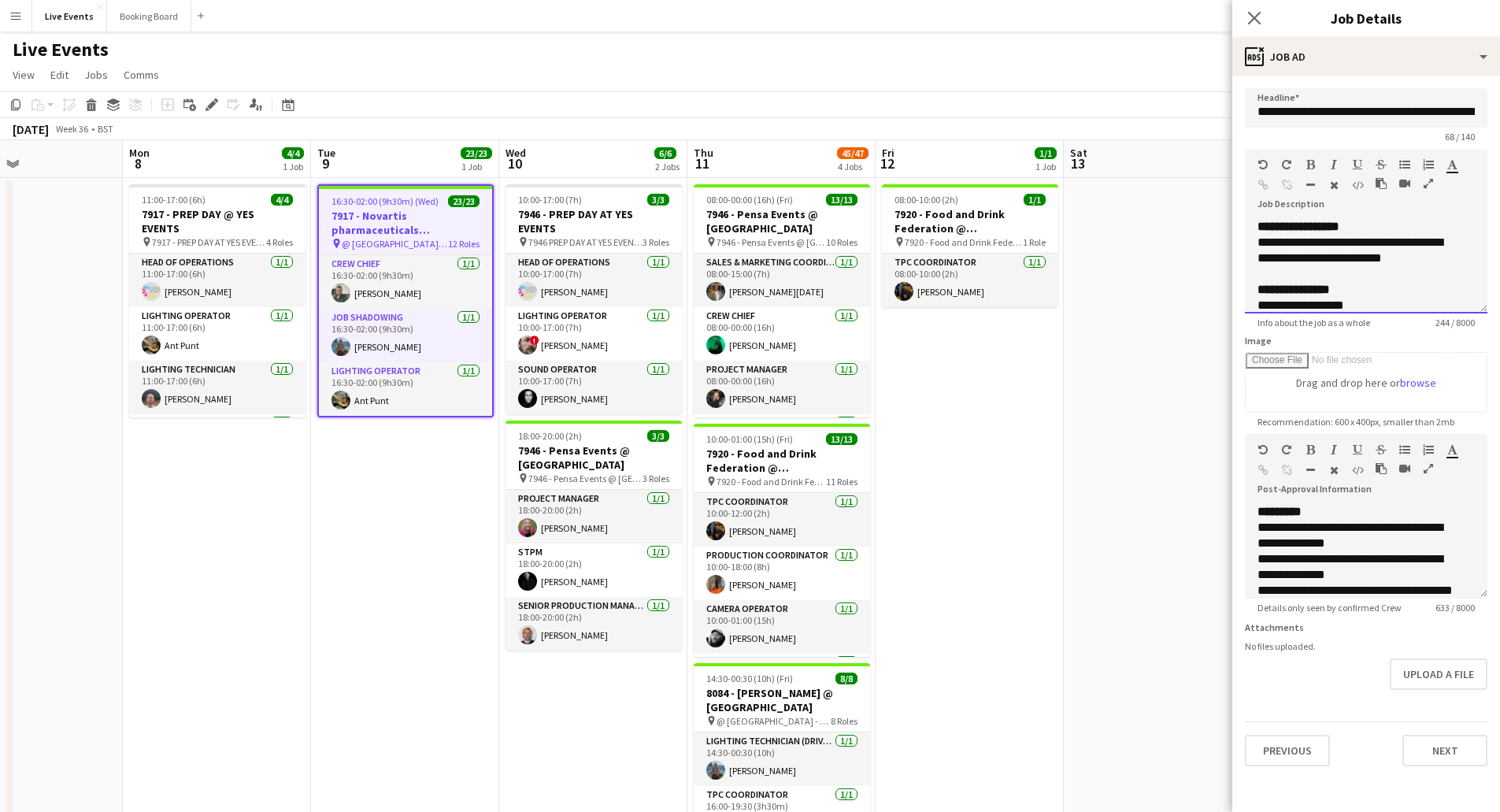
click at [1407, 263] on div "**********" at bounding box center [1360, 251] width 206 height 32
click at [1365, 244] on div "**********" at bounding box center [1360, 251] width 206 height 32
click at [1386, 274] on div at bounding box center [1365, 274] width 217 height 16
click at [1343, 290] on div "**********" at bounding box center [1365, 293] width 217 height 16
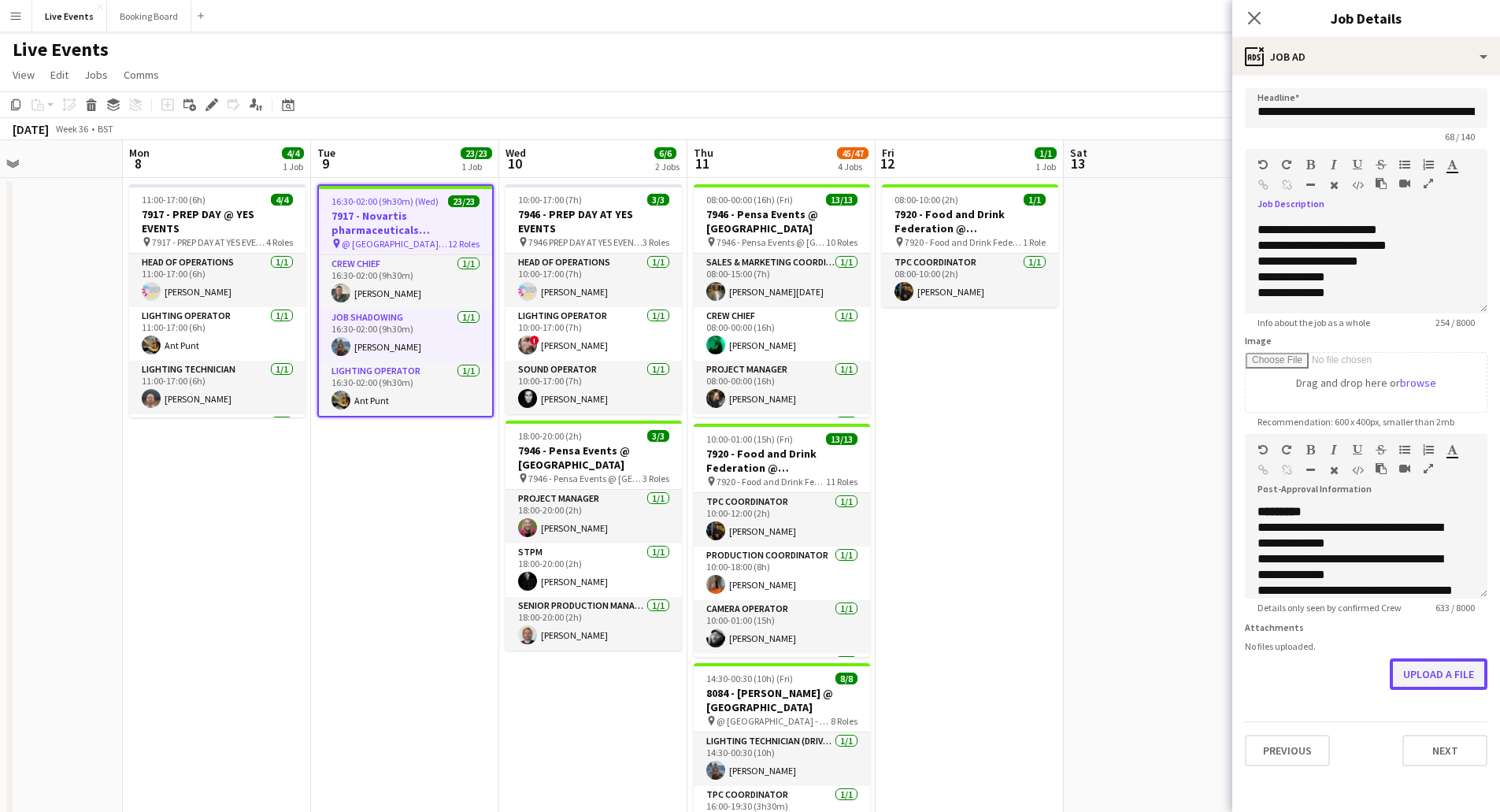
click at [1423, 676] on button "Upload a file" at bounding box center [1438, 674] width 98 height 32
click at [1390, 658] on button "Upload a file" at bounding box center [1438, 674] width 98 height 32
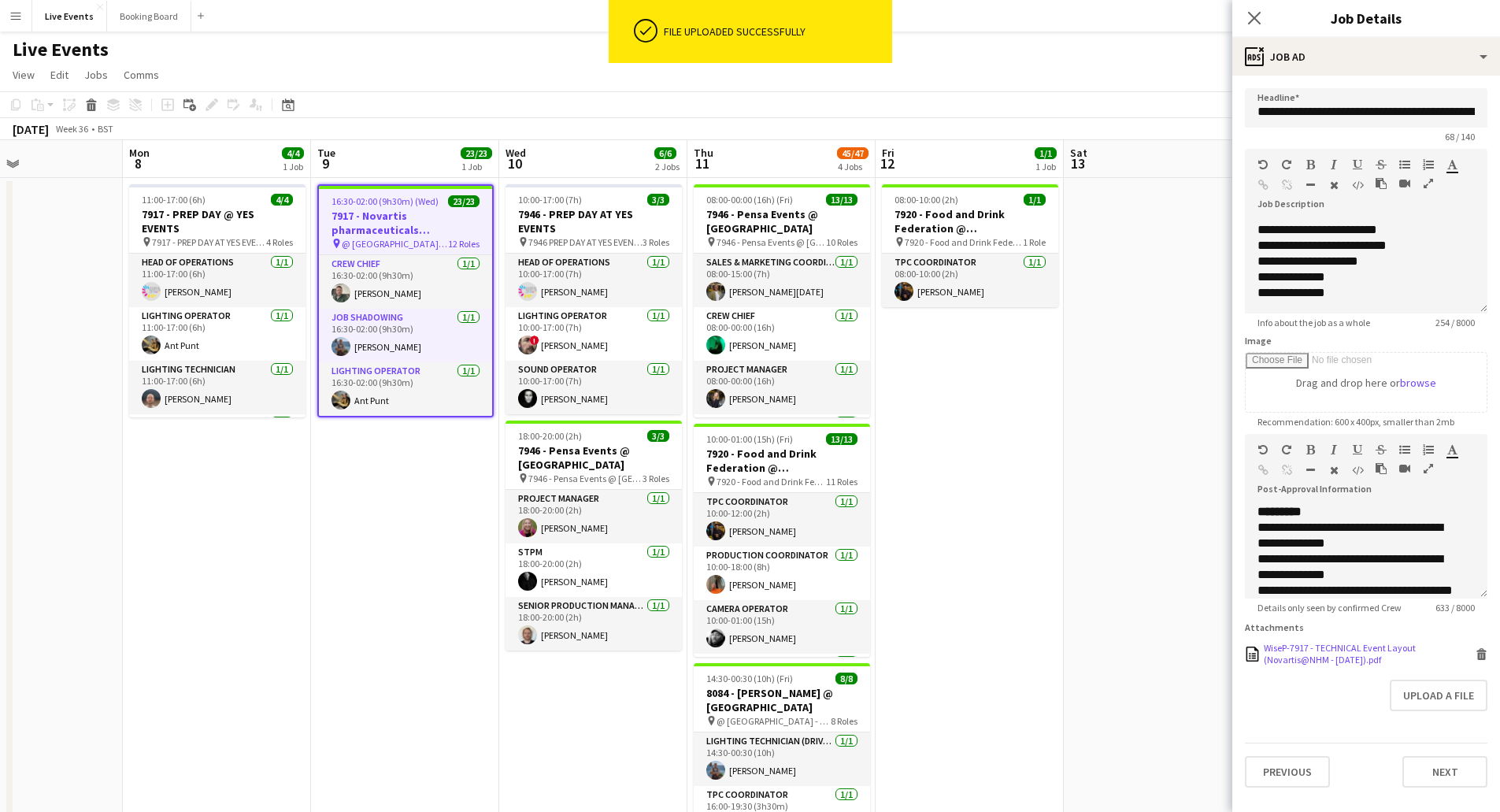
click at [1482, 648] on icon at bounding box center [1482, 650] width 11 height 4
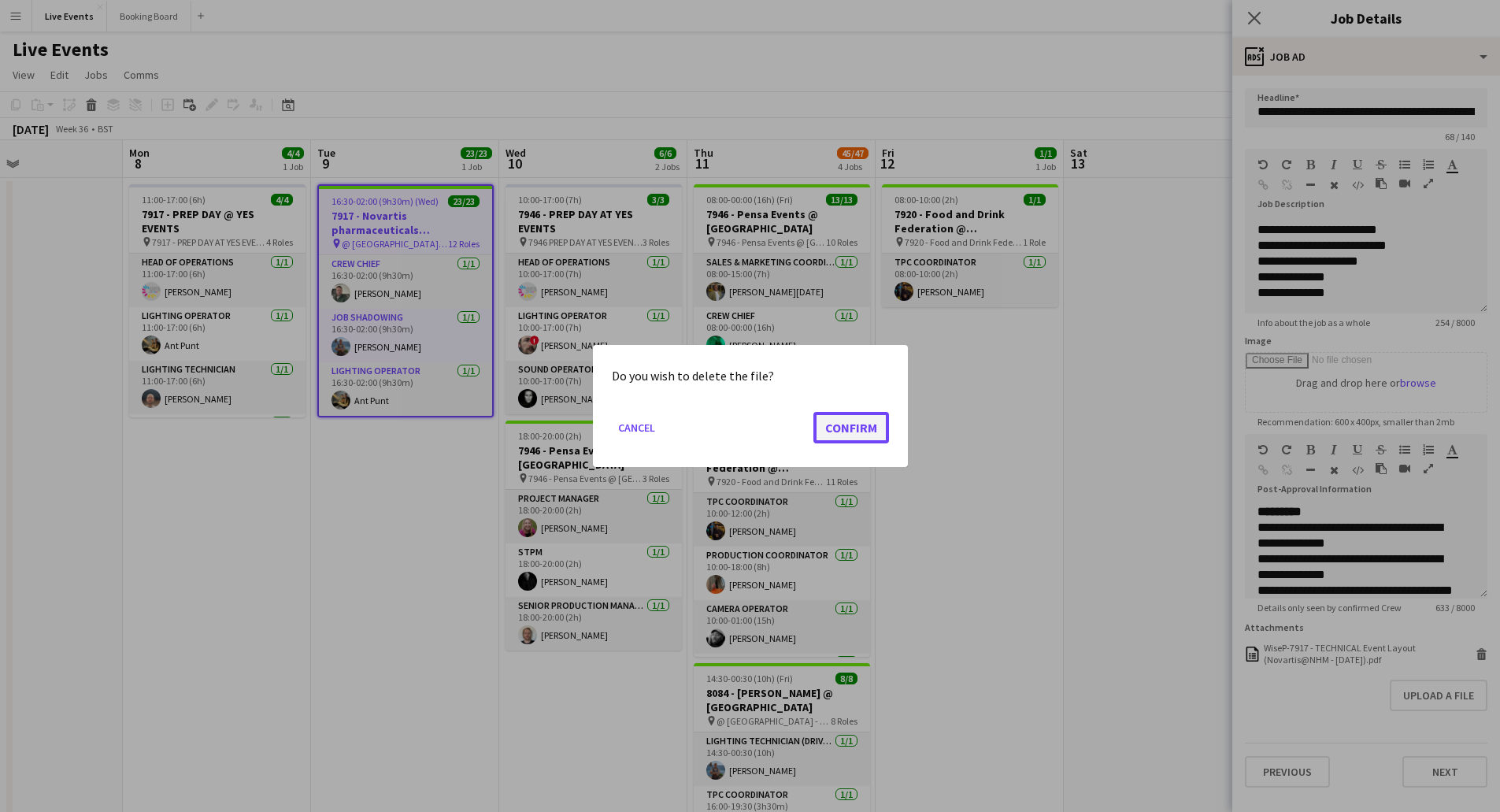
click at [868, 435] on button "Confirm" at bounding box center [852, 428] width 76 height 32
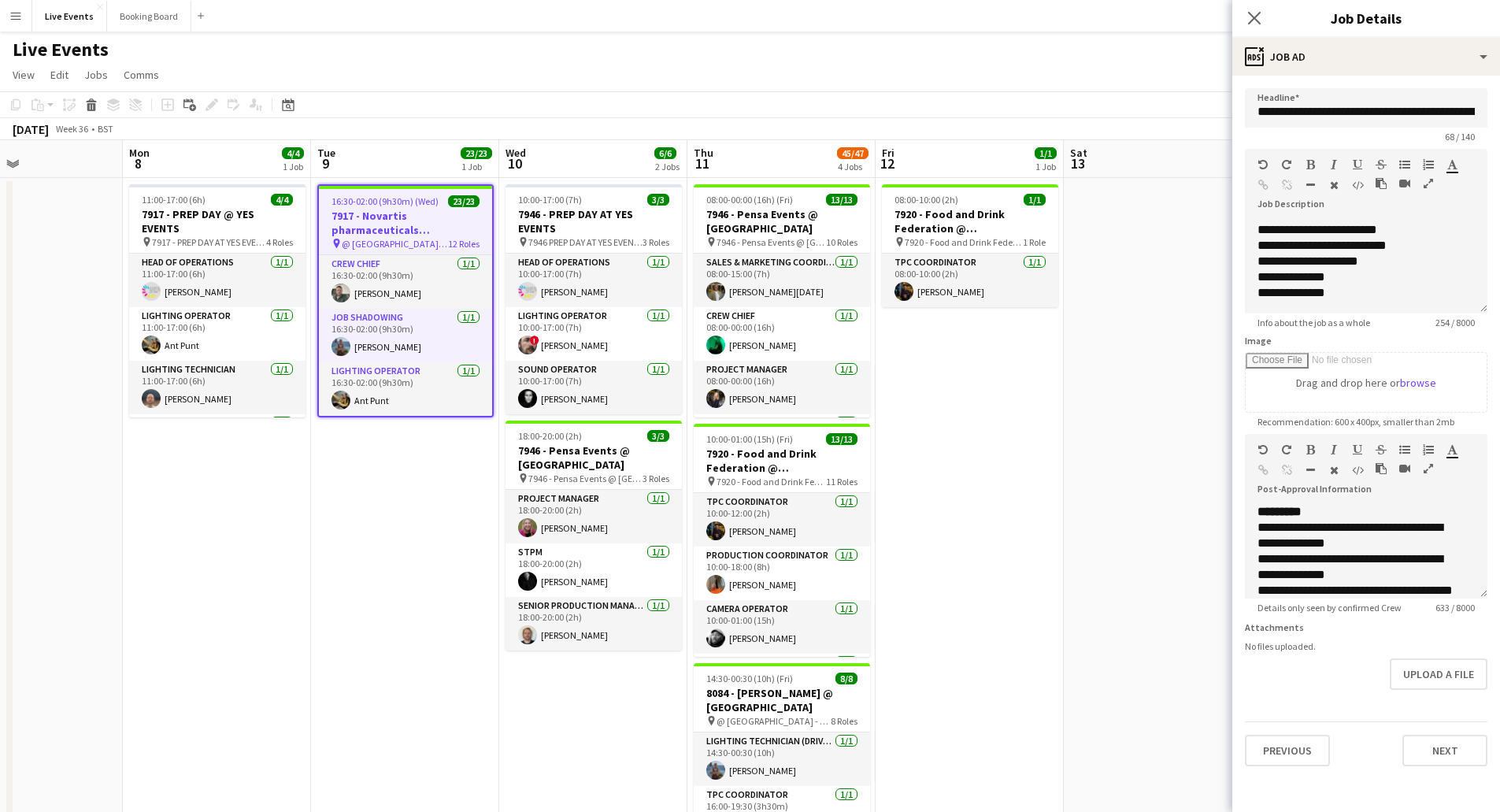
click at [833, 60] on div "Live Events user user user" at bounding box center [750, 47] width 1500 height 30
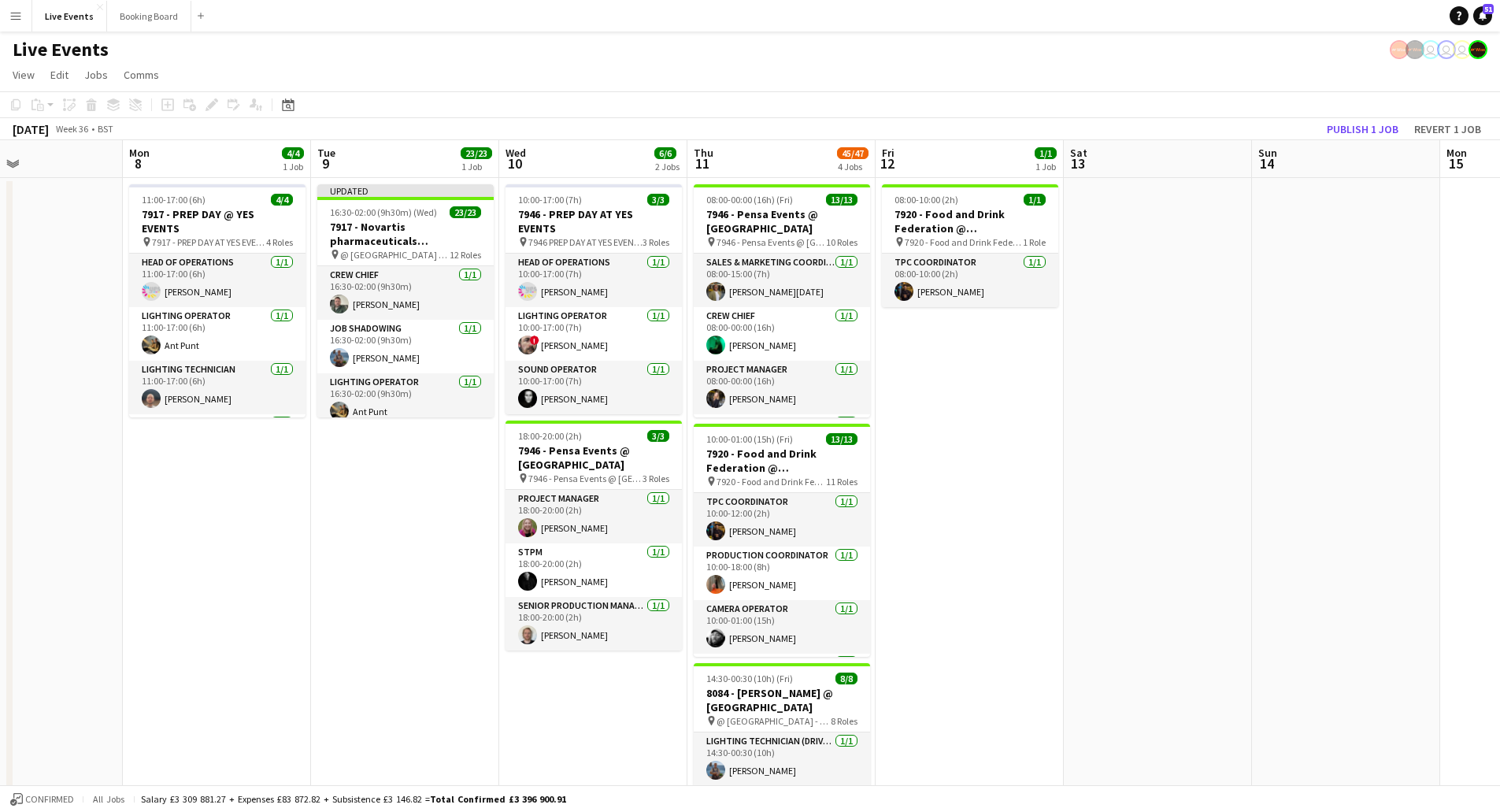
click at [593, 733] on app-date-cell "10:00-17:00 (7h) 3/3 7946 - PREP DAY AT YES EVENTS pin 7946 PREP DAY AT YES EVE…" at bounding box center [593, 764] width 188 height 1174
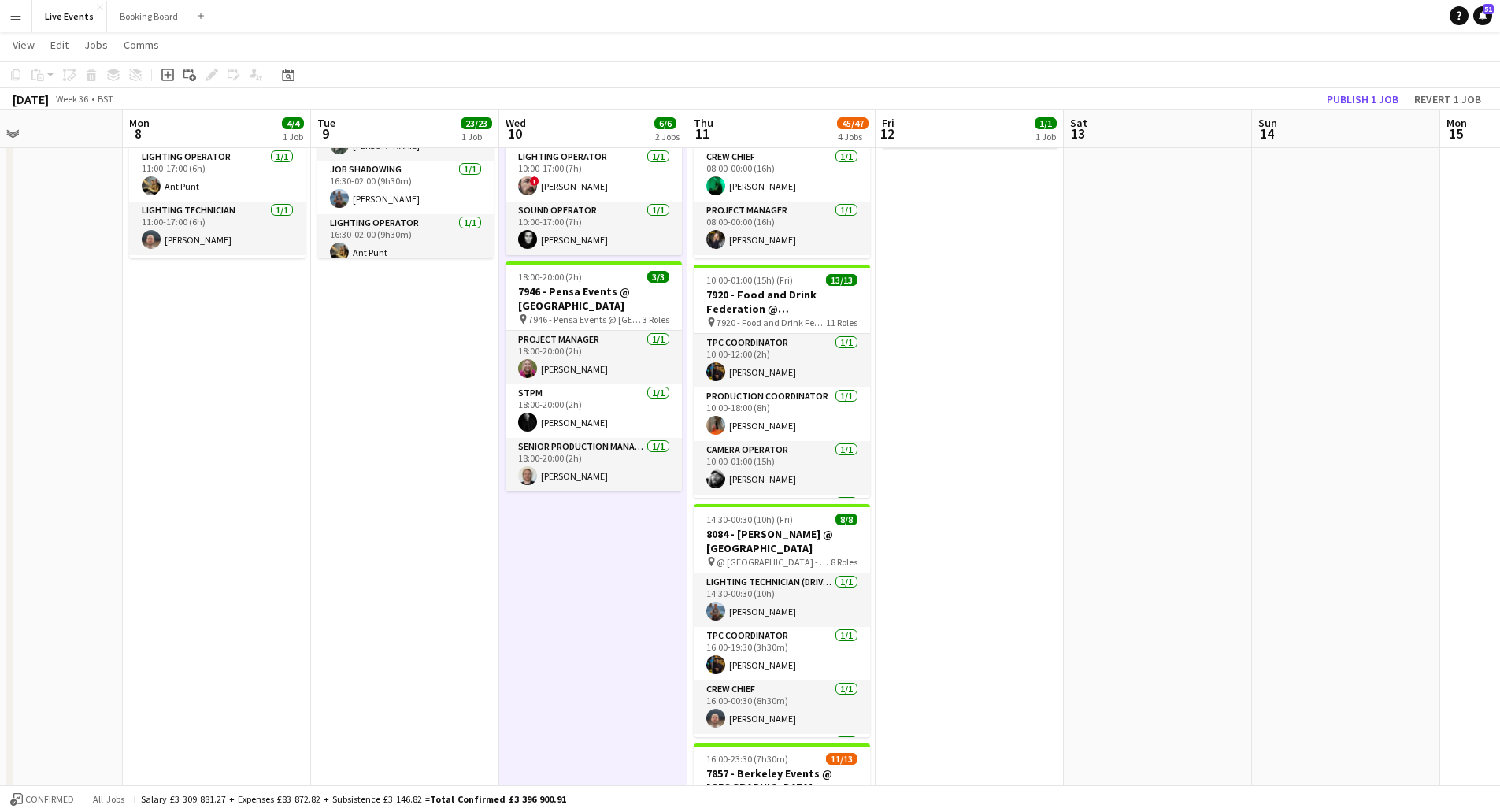
scroll to position [79, 0]
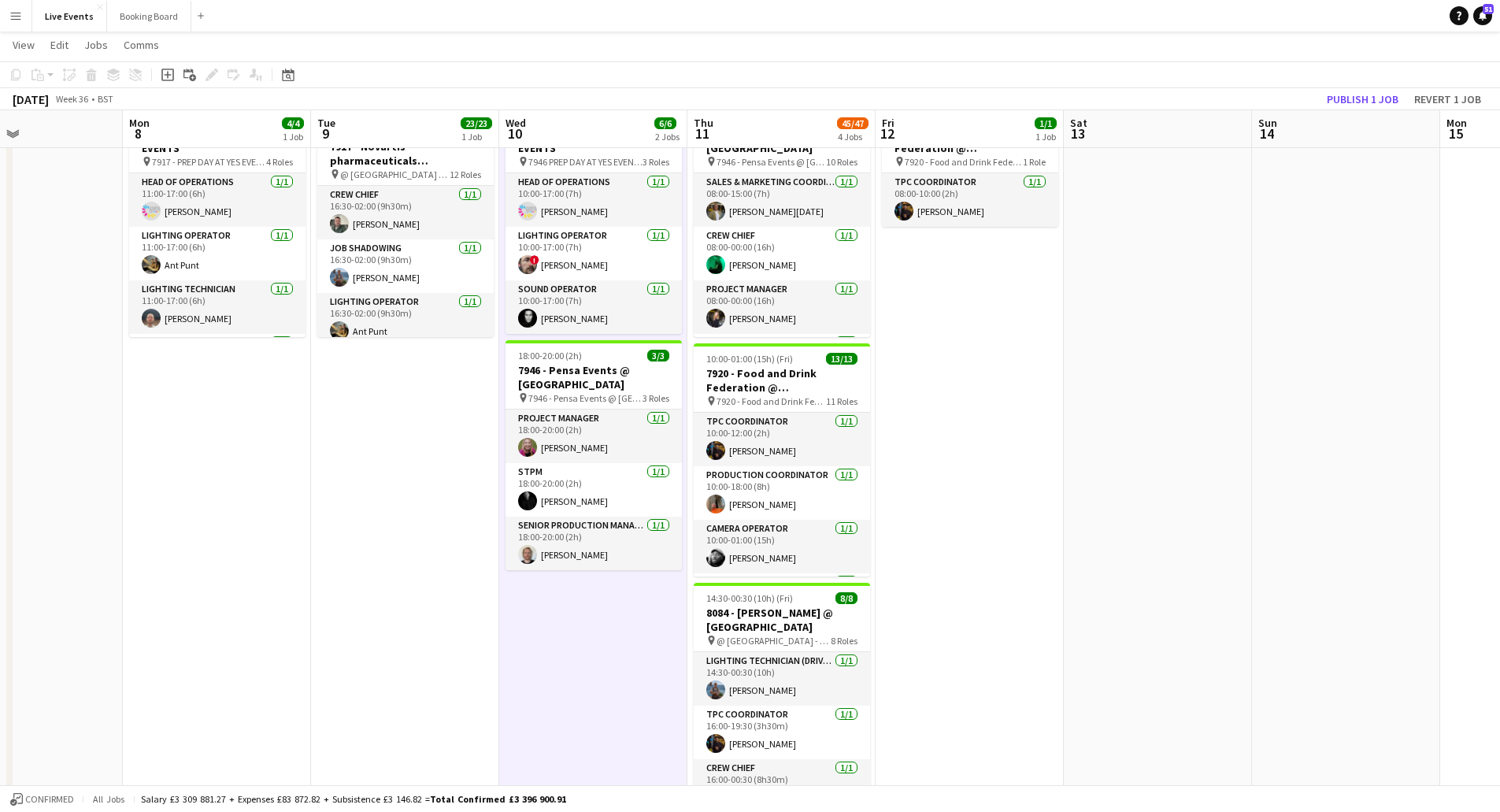
click at [422, 491] on app-date-cell "Updated 16:30-02:00 (9h30m) (Wed) 23/23 7917 - Novartis pharmaceuticals Corpora…" at bounding box center [406, 684] width 188 height 1174
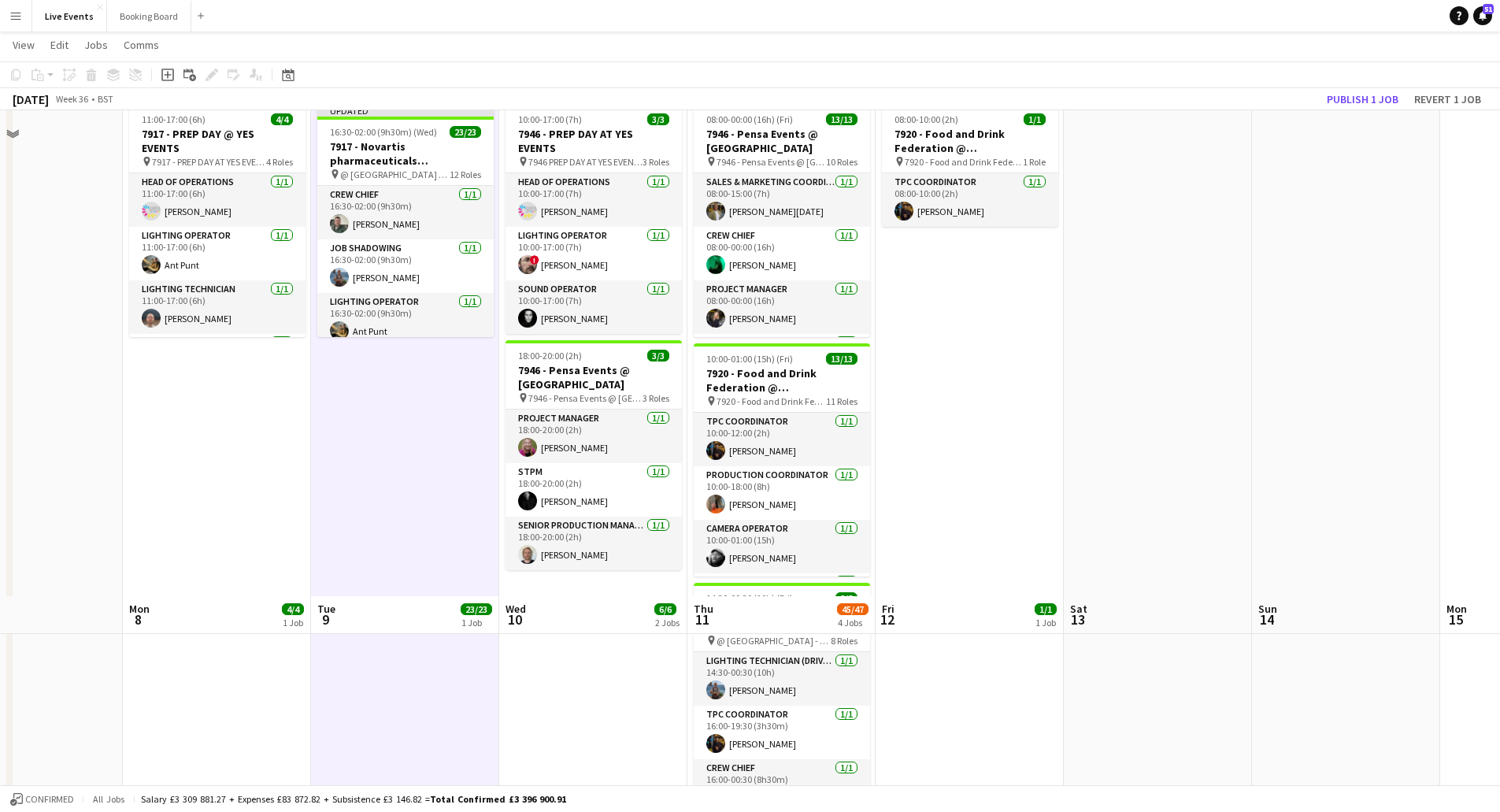
scroll to position [564, 0]
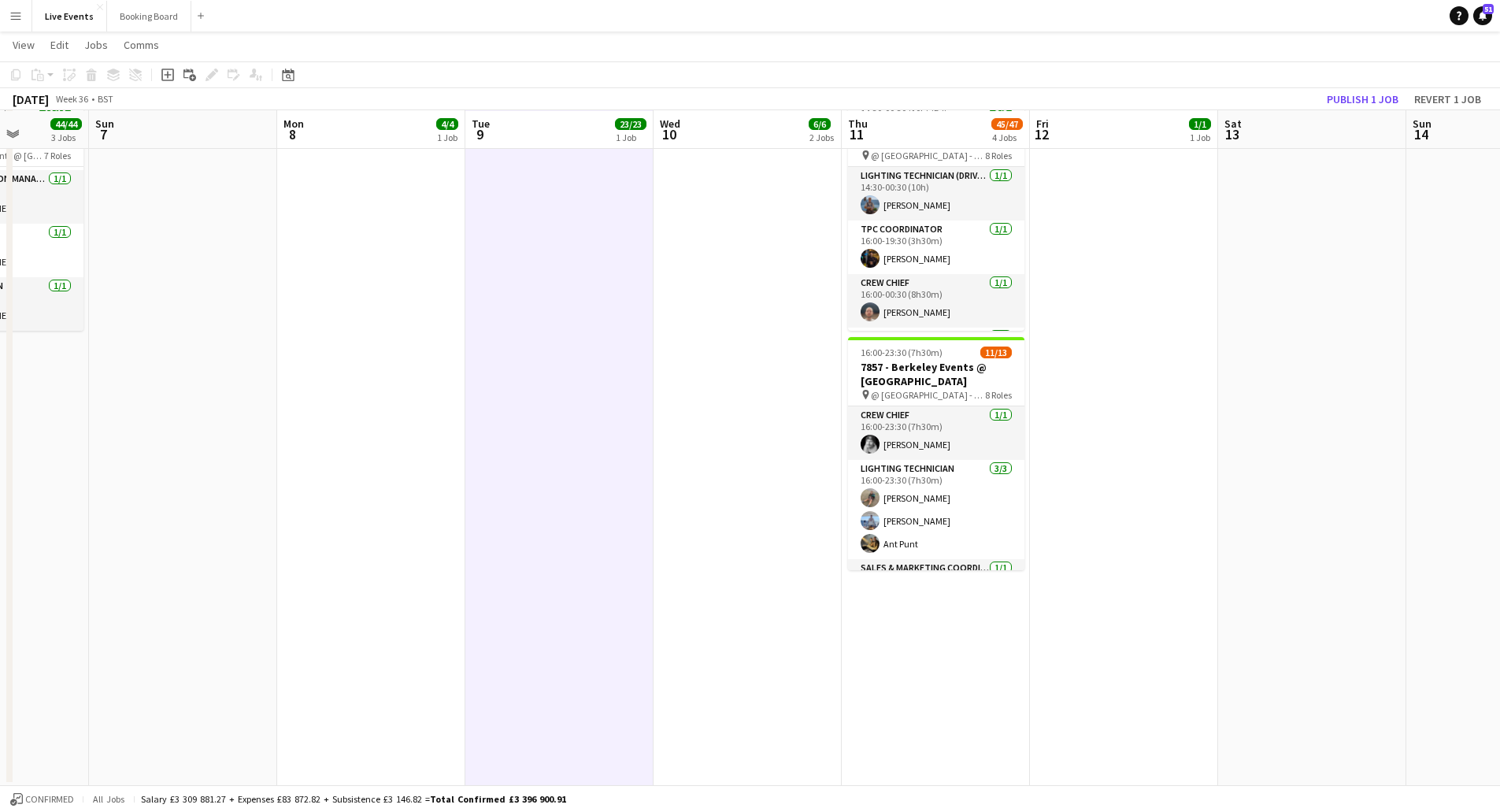
drag, startPoint x: 352, startPoint y: 468, endPoint x: 508, endPoint y: 567, distance: 184.8
click at [508, 567] on app-calendar-viewport "Thu 4 6/6 1 Job Fri 5 27/27 3 Jobs Sat 6 44/44 3 Jobs Sun 7 Mon 8 4/4 1 Job Tue…" at bounding box center [750, 142] width 1500 height 1288
click at [761, 507] on app-date-cell "10:00-17:00 (7h) 3/3 7946 - PREP DAY AT YES EVENTS pin 7946 PREP DAY AT YES EVE…" at bounding box center [750, 200] width 188 height 1174
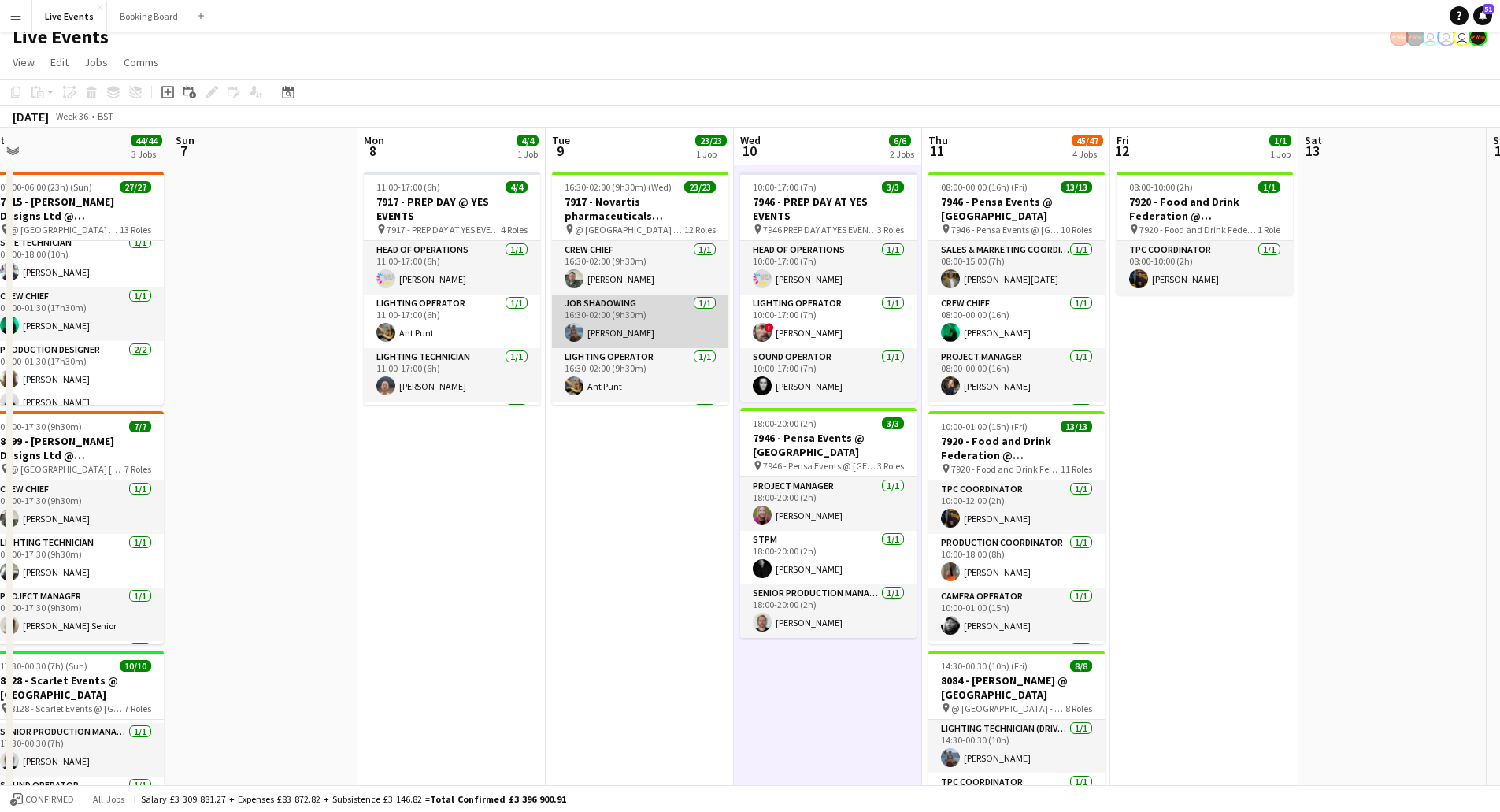
scroll to position [0, 0]
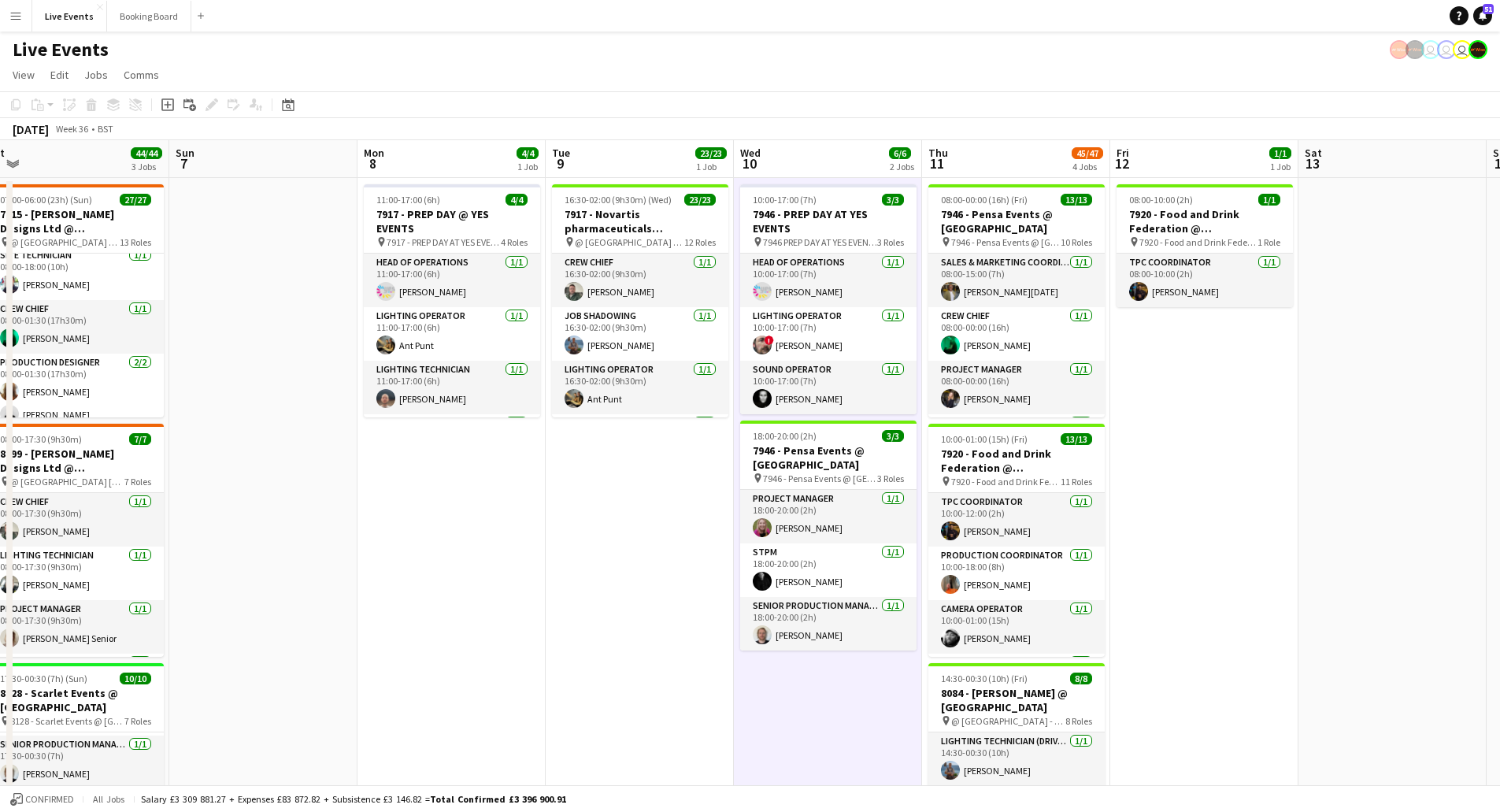
click at [867, 32] on div "Live Events user user user" at bounding box center [750, 47] width 1500 height 30
